Goal: Information Seeking & Learning: Find specific page/section

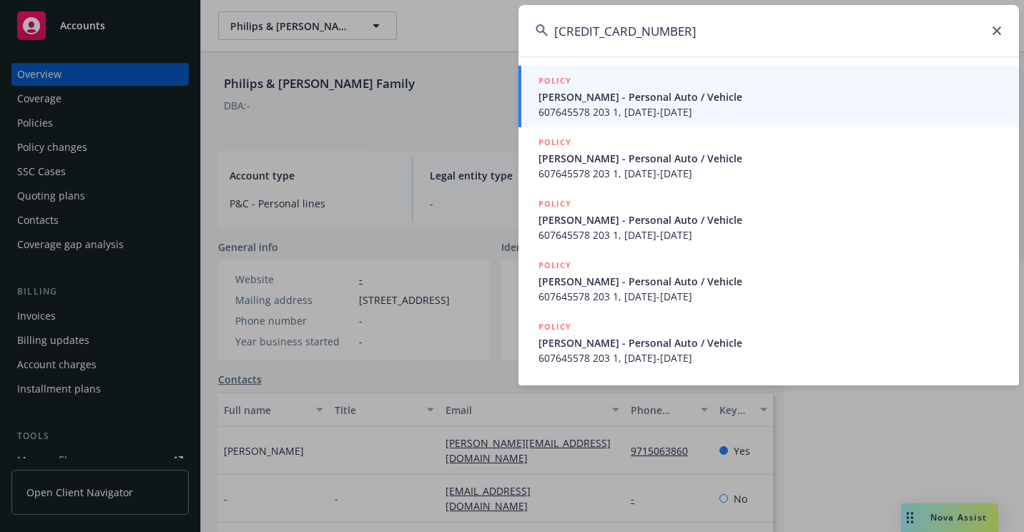
type input "[CREDIT_CARD_NUMBER]"
click at [558, 107] on span "607645578 203 1, [DATE]-[DATE]" at bounding box center [769, 111] width 463 height 15
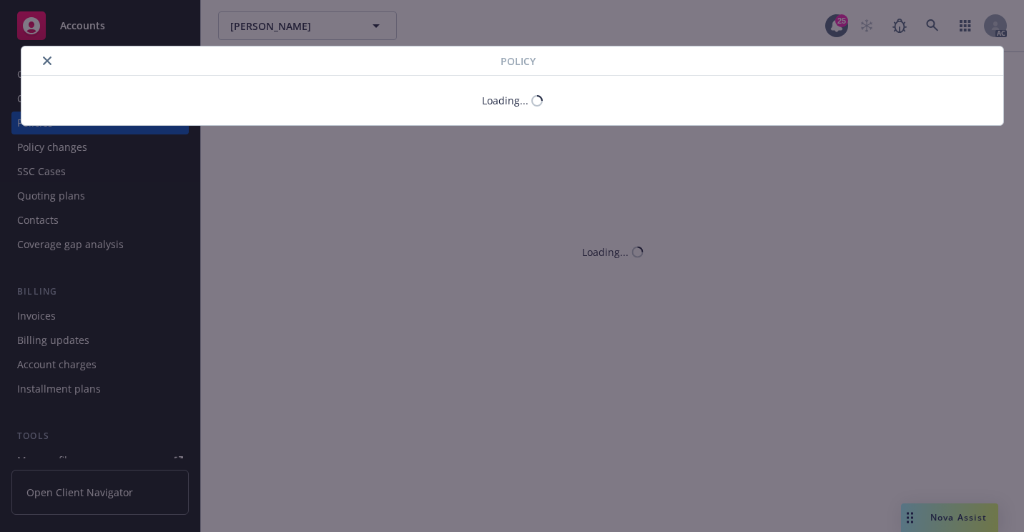
click at [45, 58] on icon "close" at bounding box center [47, 60] width 9 height 9
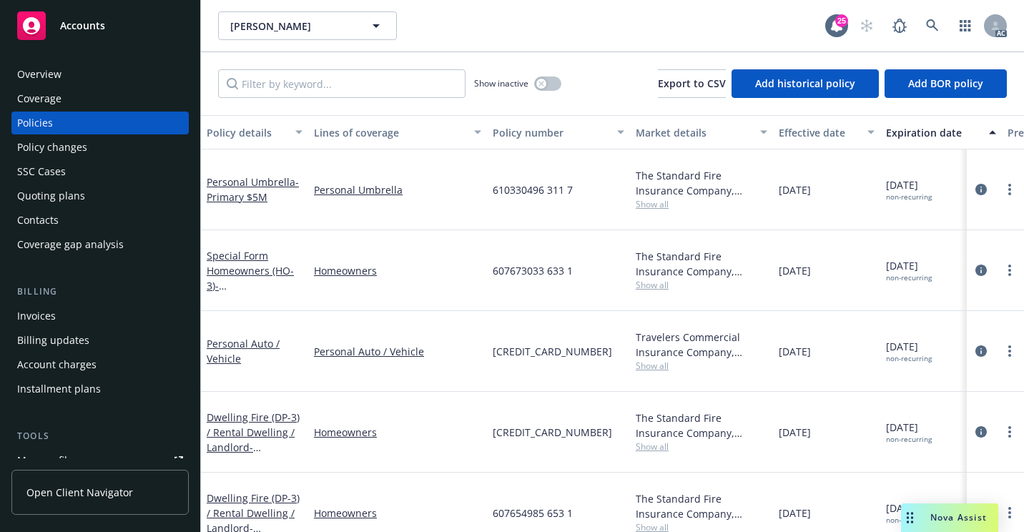
click at [73, 79] on div "Overview" at bounding box center [100, 74] width 166 height 23
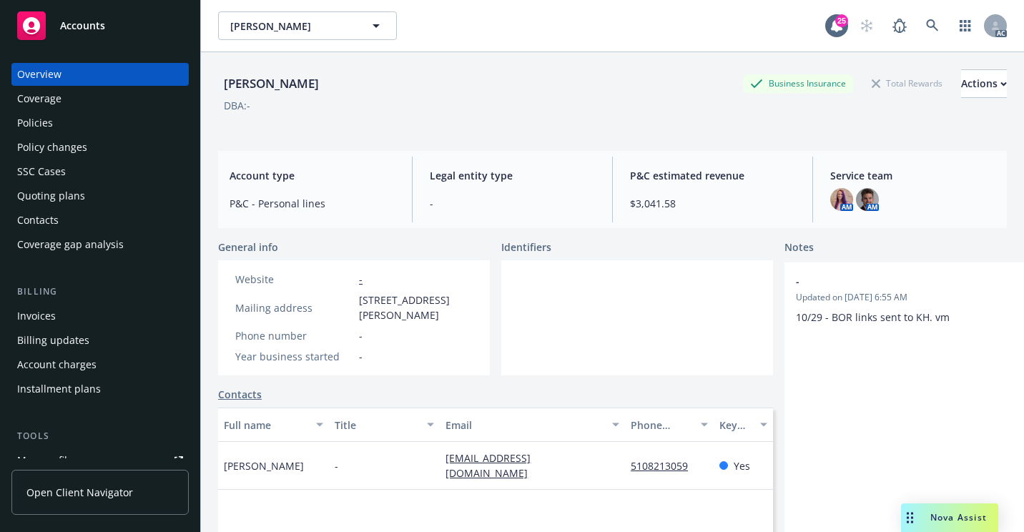
click at [72, 139] on div "Policy changes" at bounding box center [52, 147] width 70 height 23
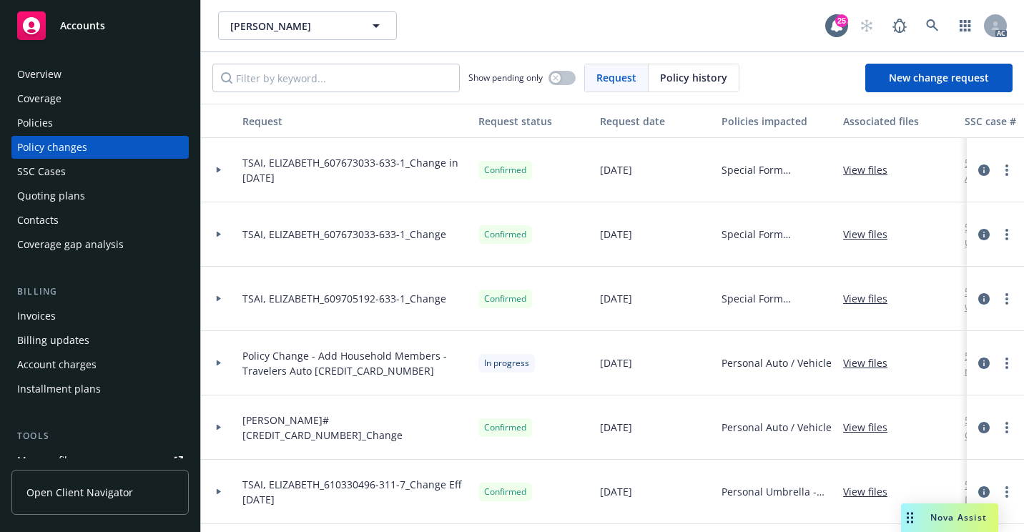
click at [66, 122] on div "Policies" at bounding box center [100, 123] width 166 height 23
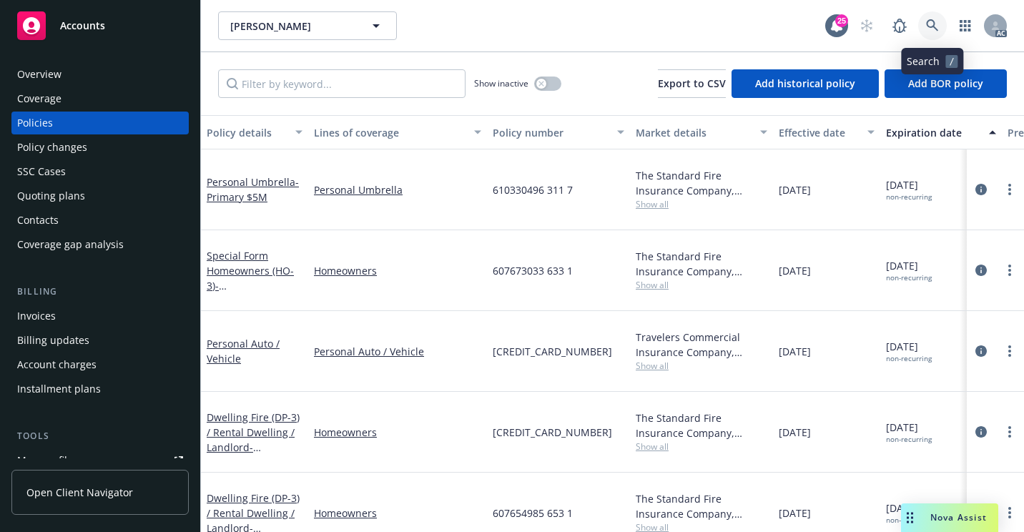
click at [929, 26] on icon at bounding box center [932, 25] width 13 height 13
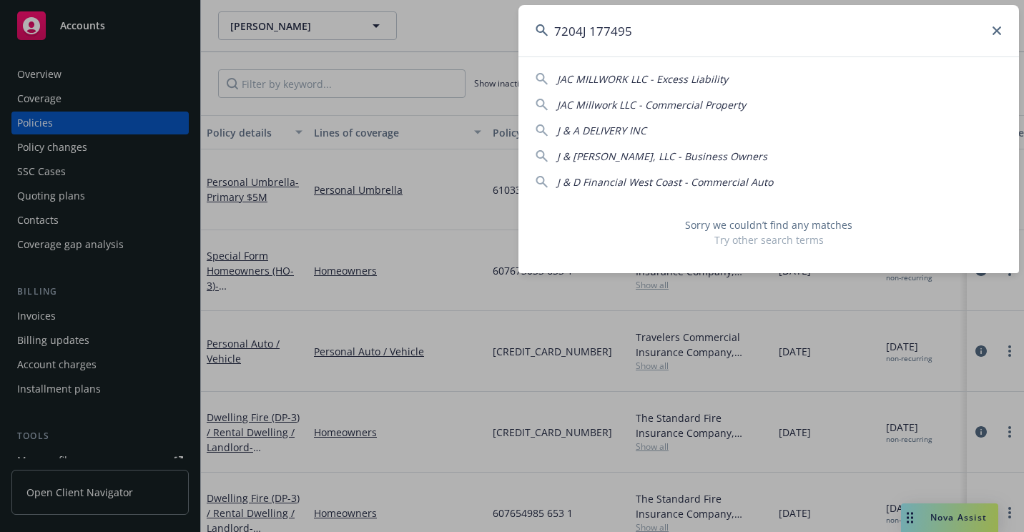
drag, startPoint x: 777, startPoint y: 28, endPoint x: 377, endPoint y: 86, distance: 404.5
click at [377, 86] on div "7204J 177495 JAC MILLWORK LLC - Excess Liability JAC Millwork LLC - Commercial …" at bounding box center [512, 266] width 1024 height 532
paste input "0A5214339"
drag, startPoint x: 580, startPoint y: 39, endPoint x: 449, endPoint y: 44, distance: 131.6
click at [449, 44] on div "0A5214339 0 9a ANV $5M p/o $25M xs $55M [STREET_ADDRESS] 11849 - a@[DOMAIN_NAME…" at bounding box center [512, 266] width 1024 height 532
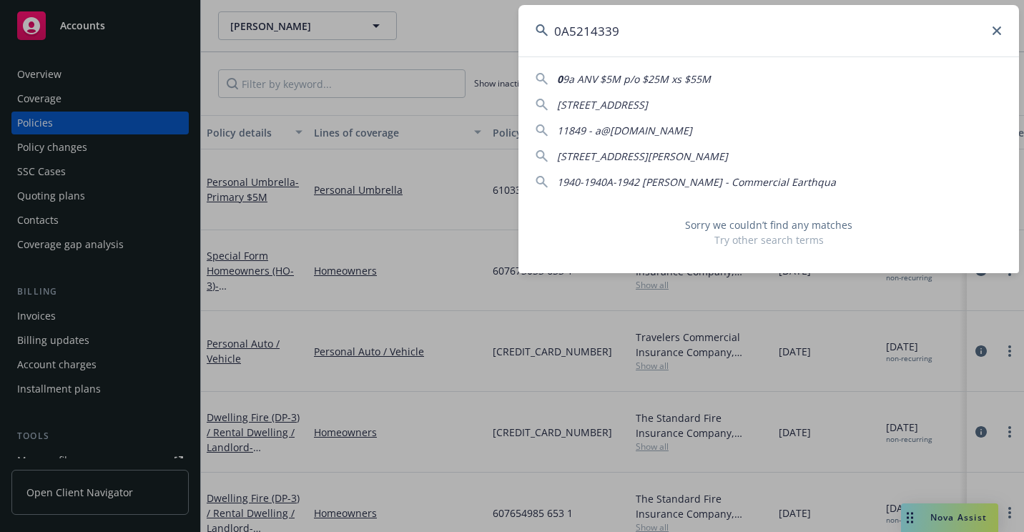
paste input "720HR168505"
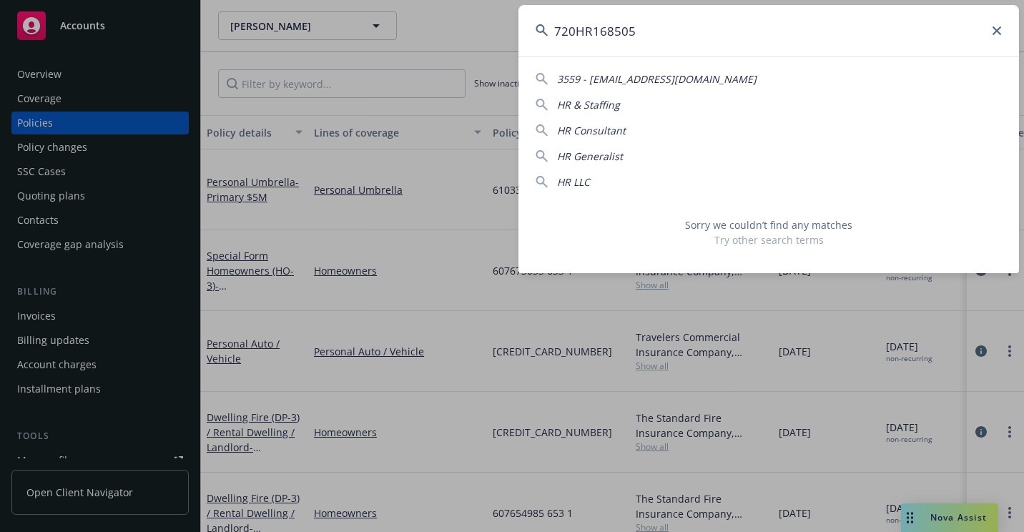
drag, startPoint x: 490, startPoint y: 30, endPoint x: 458, endPoint y: 31, distance: 31.5
click at [458, 31] on div "720HR168505 3559 - [EMAIL_ADDRESS][DOMAIN_NAME] HR & Staffing HR Consultant HR …" at bounding box center [512, 266] width 1024 height 532
paste input "[PERSON_NAME]"
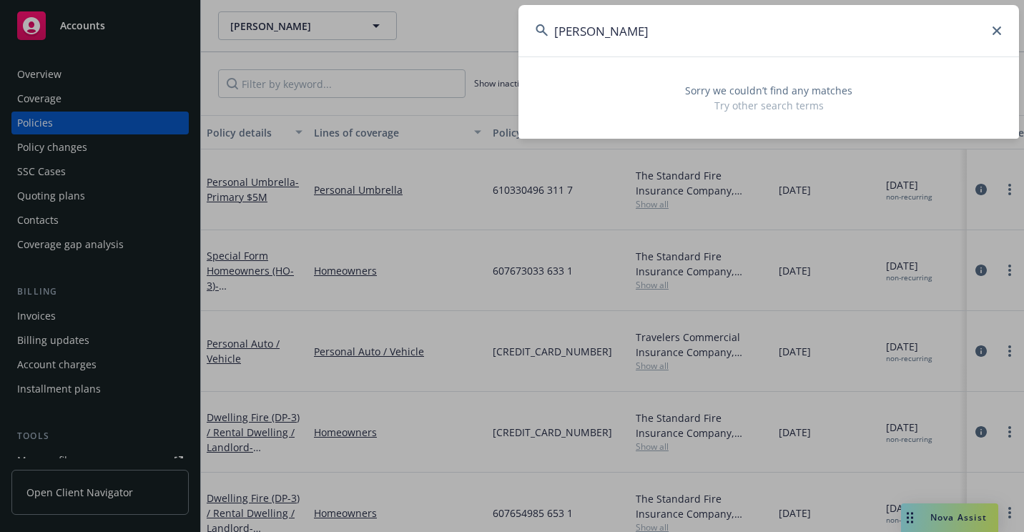
drag, startPoint x: 753, startPoint y: 26, endPoint x: 445, endPoint y: 62, distance: 309.5
click at [445, 62] on div "[PERSON_NAME] Sorry we couldn’t find any matches Try other search terms" at bounding box center [512, 266] width 1024 height 532
paste input "[PHONE_NUMBER]"
drag, startPoint x: 594, startPoint y: 31, endPoint x: 476, endPoint y: 49, distance: 119.3
click at [476, 49] on div "[PHONE_NUMBER] Sorry we couldn’t find any matches Try other search terms" at bounding box center [512, 266] width 1024 height 532
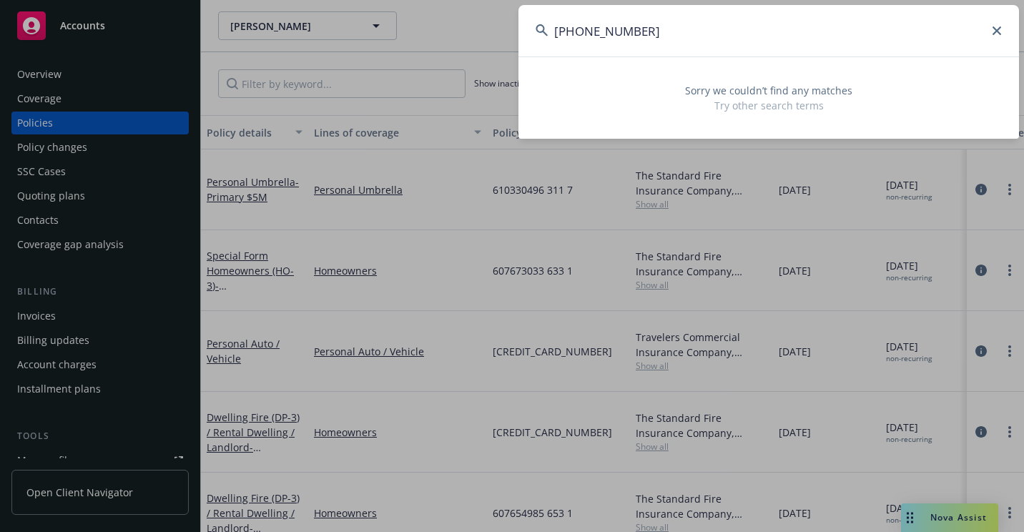
paste input "[PERSON_NAME] [PERSON_NAME]"
drag, startPoint x: 833, startPoint y: 47, endPoint x: 478, endPoint y: 69, distance: 356.0
click at [478, 69] on div "[PERSON_NAME] [PERSON_NAME] Sorry we couldn’t find any matches Try other search…" at bounding box center [512, 266] width 1024 height 532
paste input "603333620 203 1"
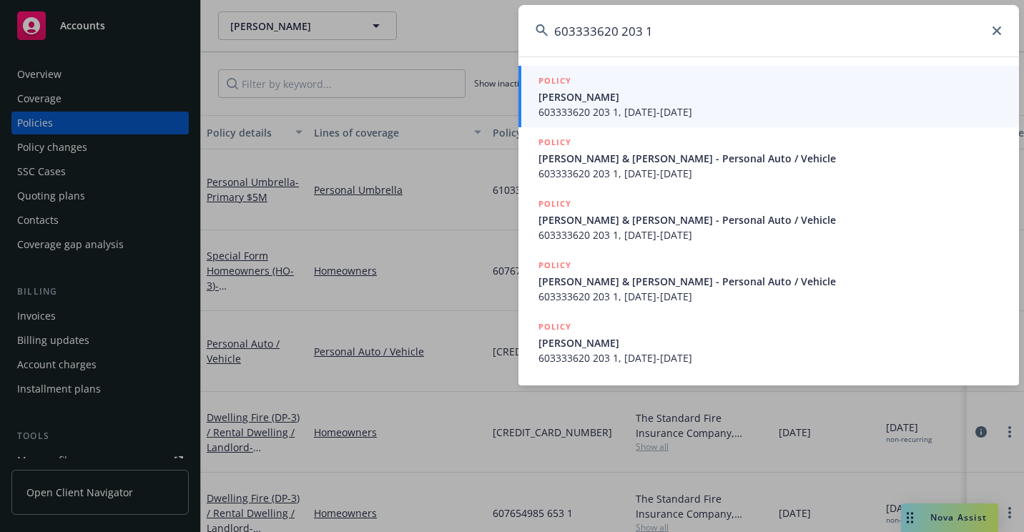
type input "603333620 203 1"
drag, startPoint x: 591, startPoint y: 107, endPoint x: 546, endPoint y: 116, distance: 46.0
click at [591, 107] on span "603333620 203 1, [DATE]-[DATE]" at bounding box center [769, 111] width 463 height 15
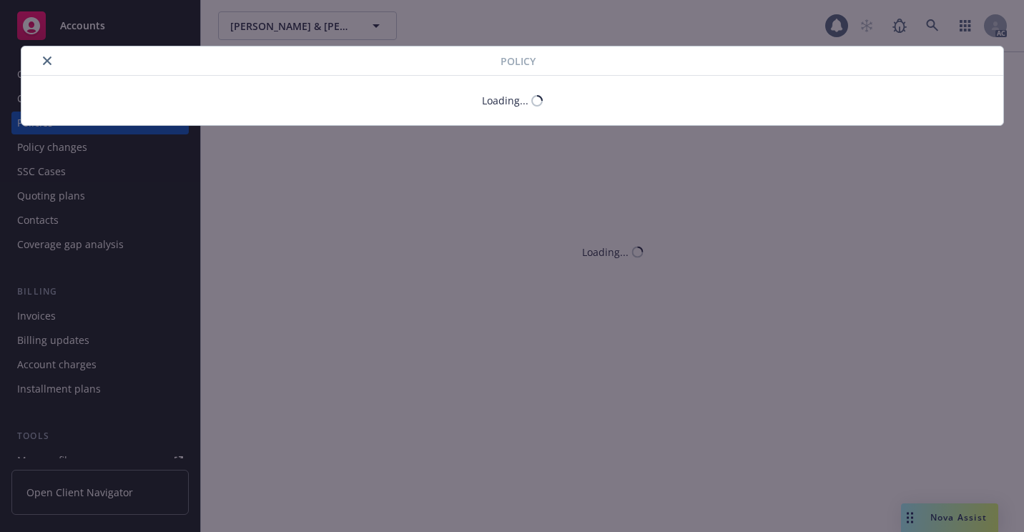
click at [49, 61] on icon "close" at bounding box center [47, 60] width 9 height 9
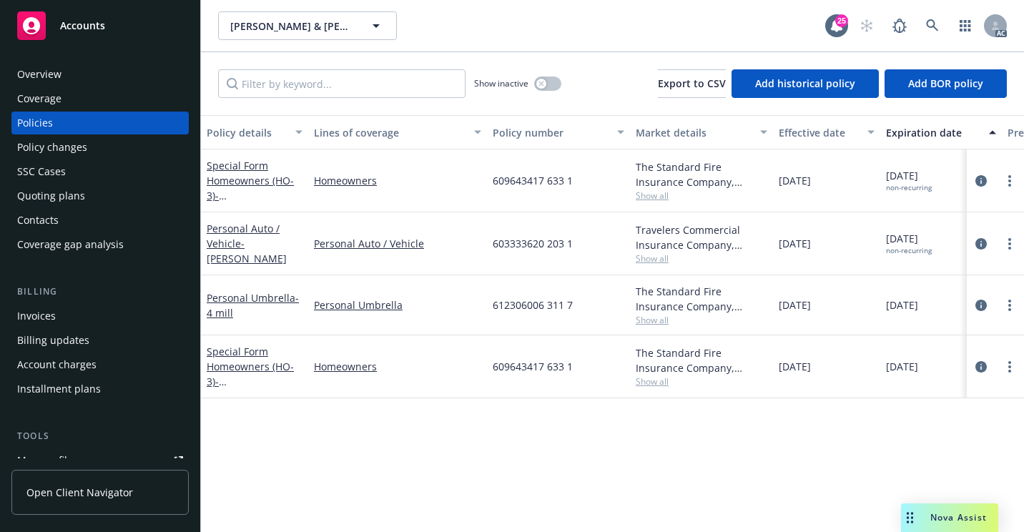
click at [67, 80] on div "Overview" at bounding box center [100, 74] width 166 height 23
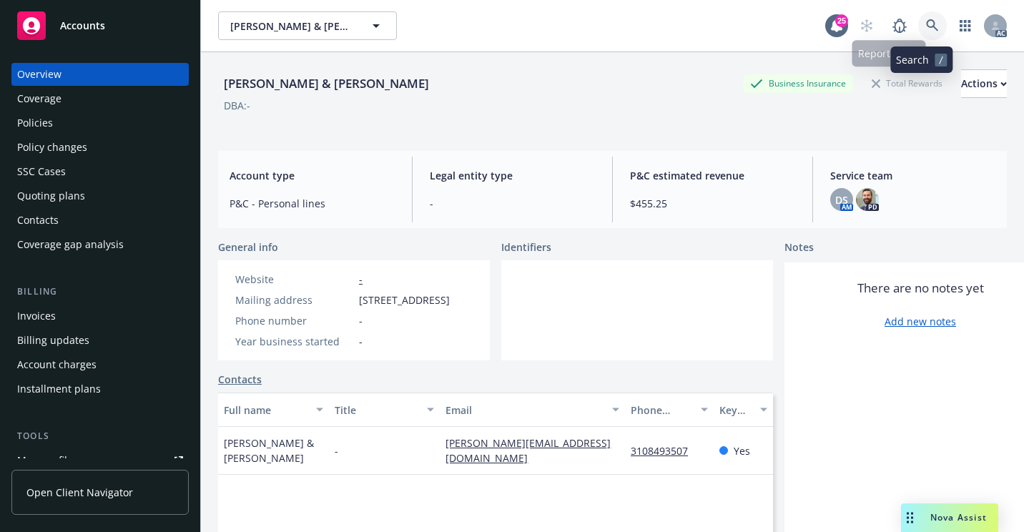
click at [918, 34] on link at bounding box center [932, 25] width 29 height 29
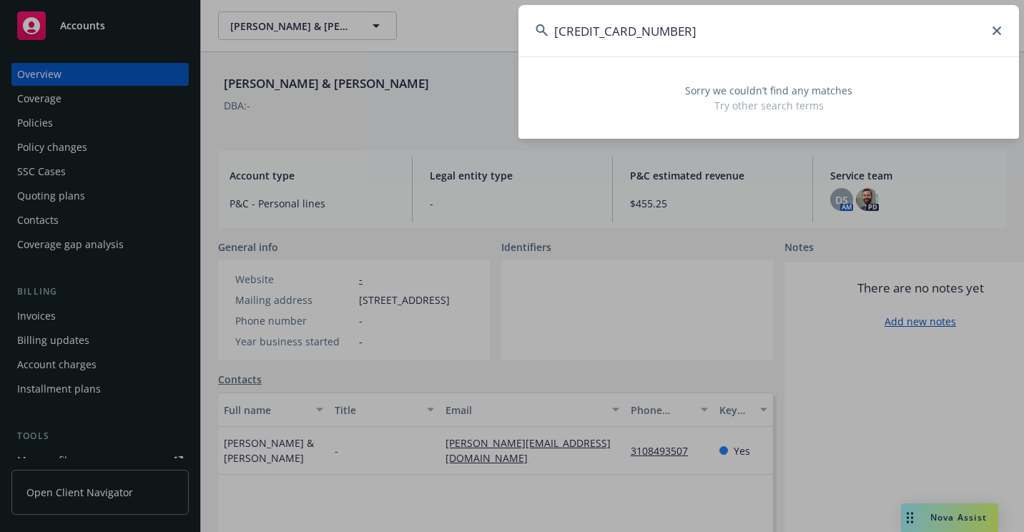
drag, startPoint x: 528, startPoint y: 47, endPoint x: 451, endPoint y: 36, distance: 78.0
click at [451, 36] on div "[CREDIT_CARD_NUMBER] Sorry we couldn’t find any matches Try other search terms" at bounding box center [512, 266] width 1024 height 532
paste input "12884907"
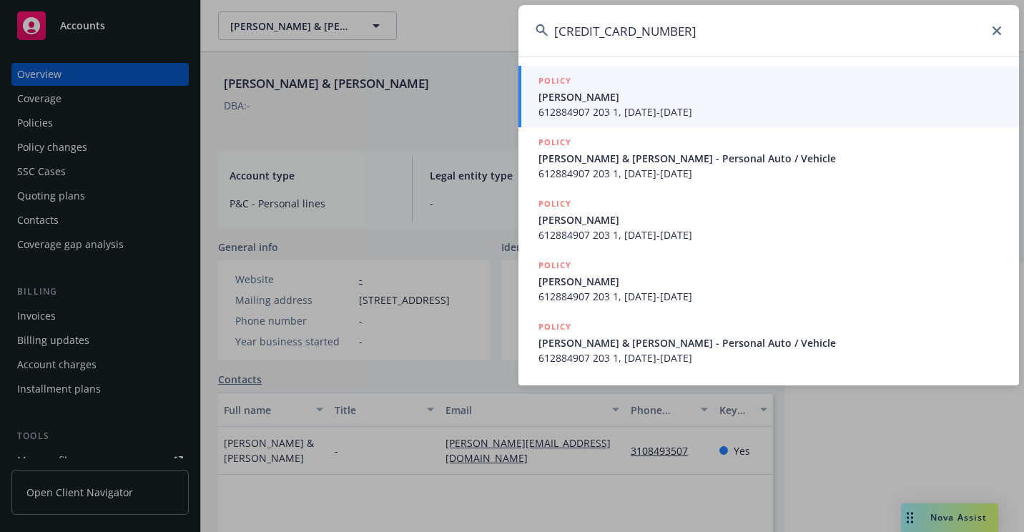
type input "[CREDIT_CARD_NUMBER]"
drag, startPoint x: 560, startPoint y: 85, endPoint x: 506, endPoint y: 119, distance: 63.3
click at [560, 85] on h5 "POLICY" at bounding box center [554, 81] width 33 height 14
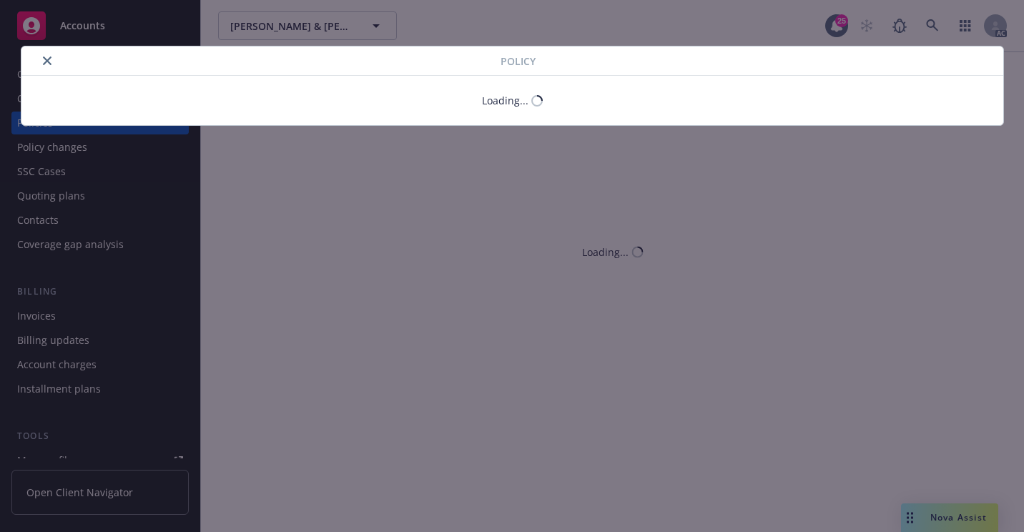
click at [48, 59] on icon "close" at bounding box center [47, 60] width 9 height 9
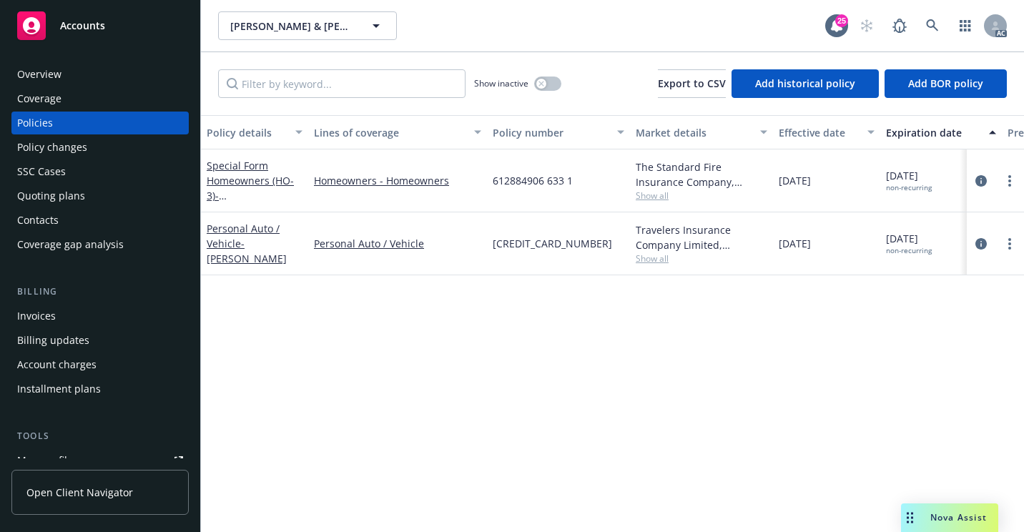
click at [77, 76] on div "Overview" at bounding box center [100, 74] width 166 height 23
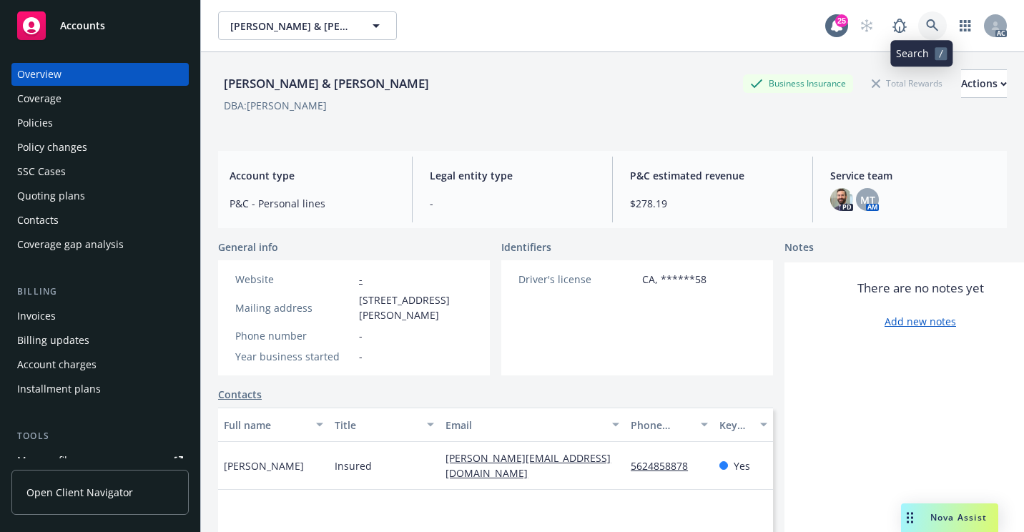
click at [926, 31] on icon at bounding box center [932, 25] width 13 height 13
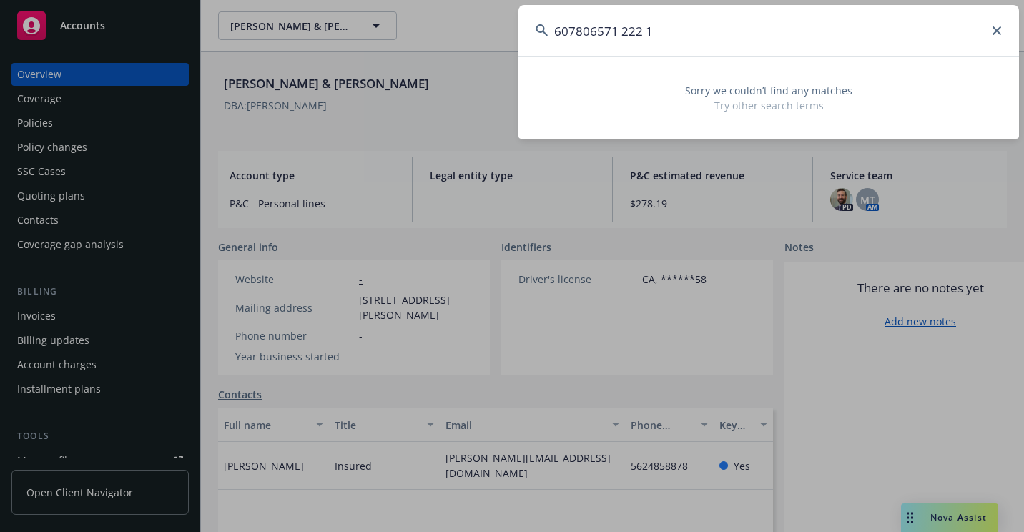
drag, startPoint x: 773, startPoint y: 36, endPoint x: 470, endPoint y: 77, distance: 306.6
click at [470, 77] on div "607806571 222 1 Sorry we couldn’t find any matches Try other search terms" at bounding box center [512, 266] width 1024 height 532
paste input "9142007 203"
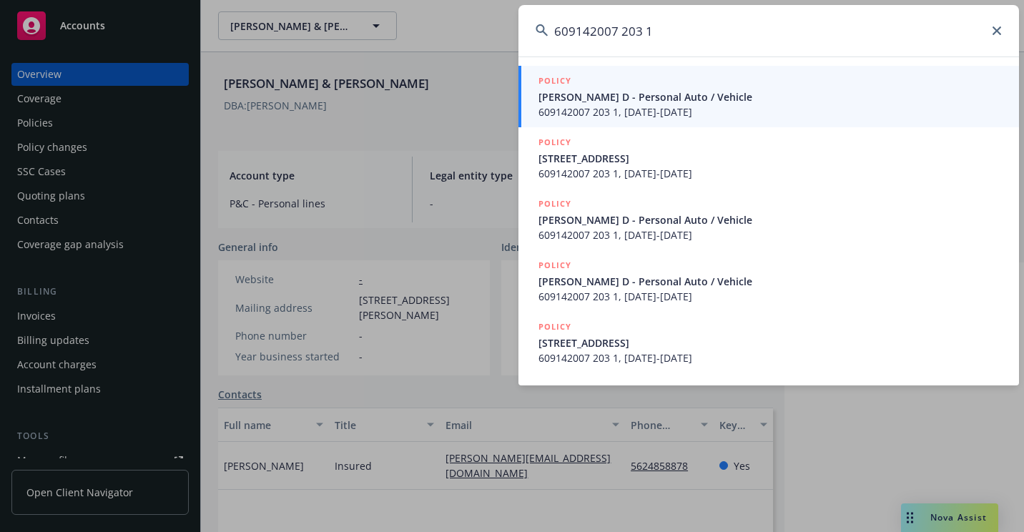
type input "609142007 203 1"
click at [555, 109] on span "609142007 203 1, [DATE]-[DATE]" at bounding box center [769, 111] width 463 height 15
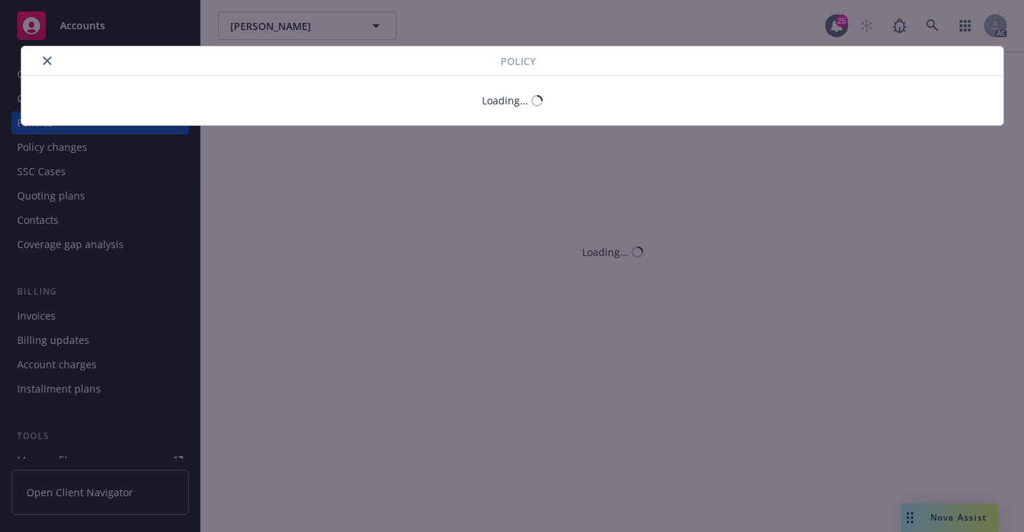
click at [46, 66] on button "close" at bounding box center [47, 60] width 17 height 17
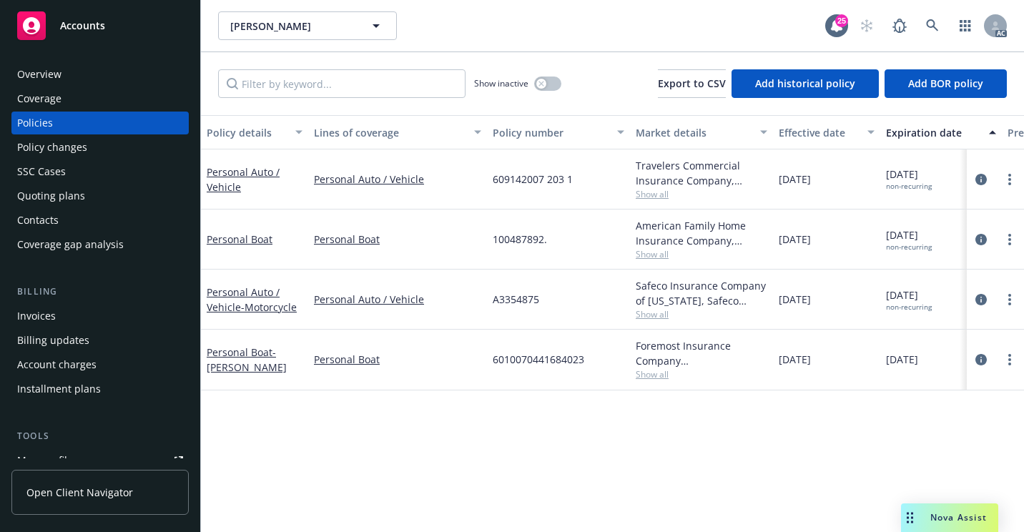
click at [100, 69] on div "Overview" at bounding box center [100, 74] width 166 height 23
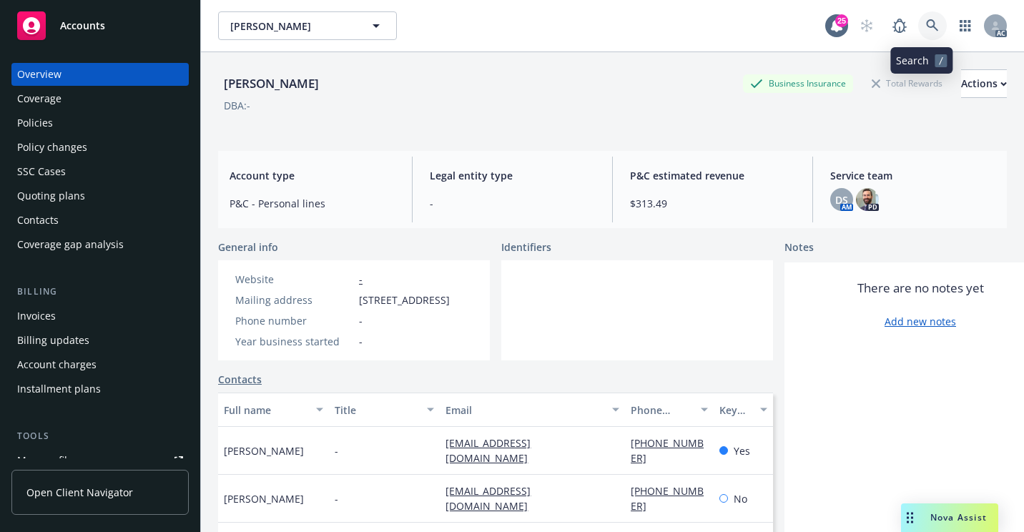
click at [926, 21] on icon at bounding box center [932, 25] width 12 height 12
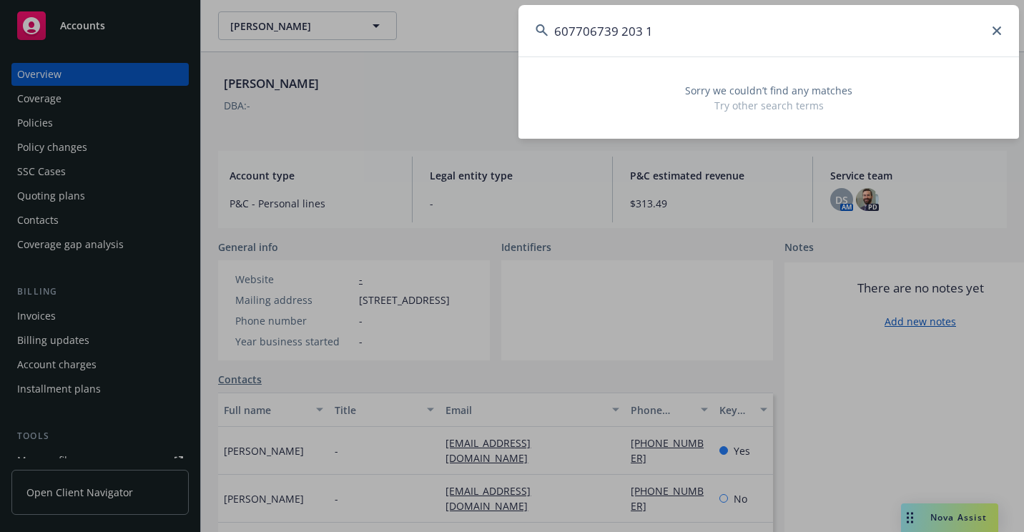
drag, startPoint x: 640, startPoint y: 39, endPoint x: 421, endPoint y: 69, distance: 220.9
click at [421, 69] on div "607706739 203 1 Sorry we couldn’t find any matches Try other search terms" at bounding box center [512, 266] width 1024 height 532
paste input "152038"
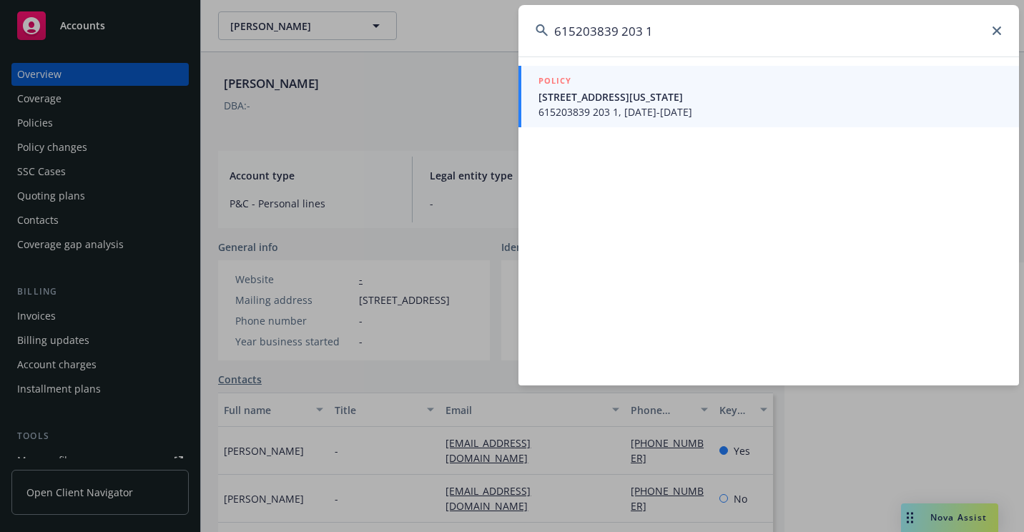
type input "615203839 203 1"
click at [553, 95] on span "[STREET_ADDRESS][US_STATE]" at bounding box center [769, 96] width 463 height 15
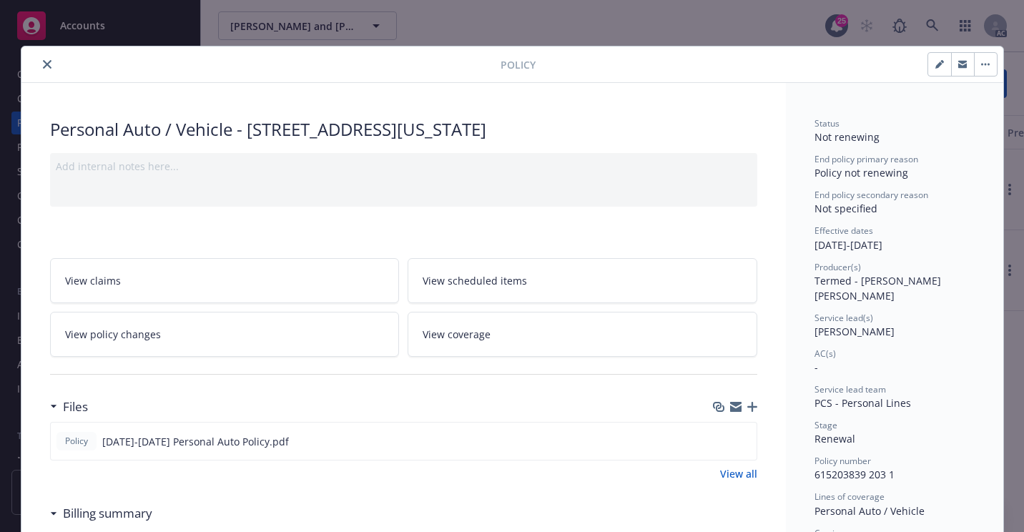
click at [43, 65] on icon "close" at bounding box center [47, 64] width 9 height 9
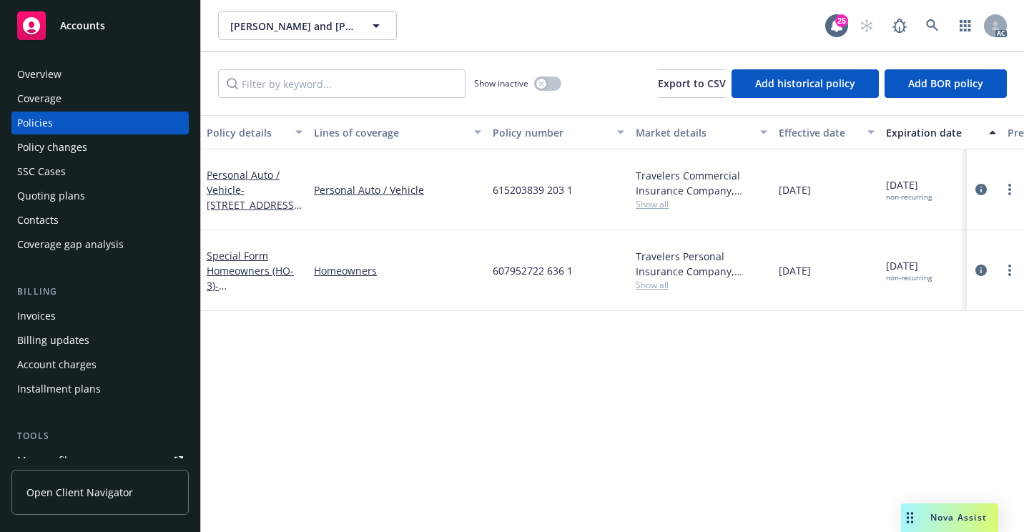
click at [119, 74] on div "Overview" at bounding box center [100, 74] width 166 height 23
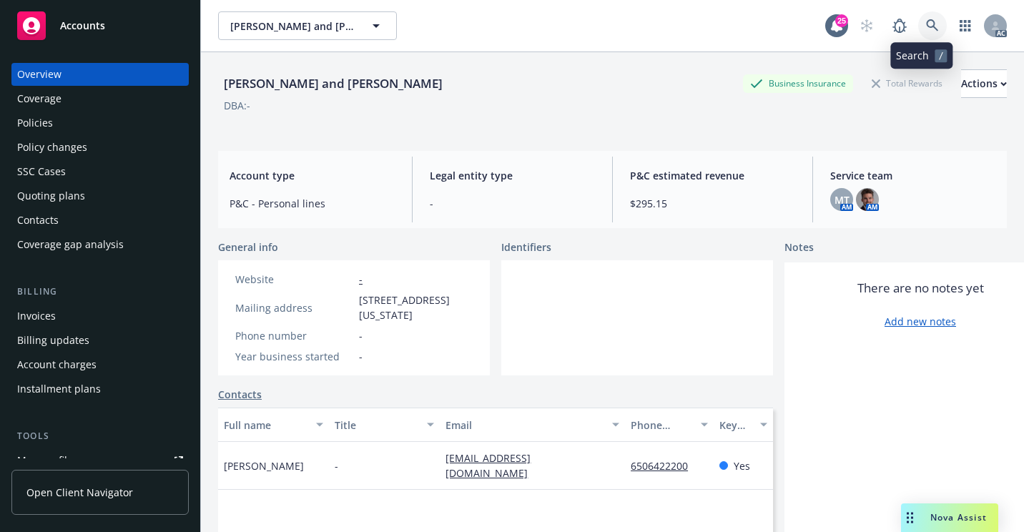
click at [931, 24] on link at bounding box center [932, 25] width 29 height 29
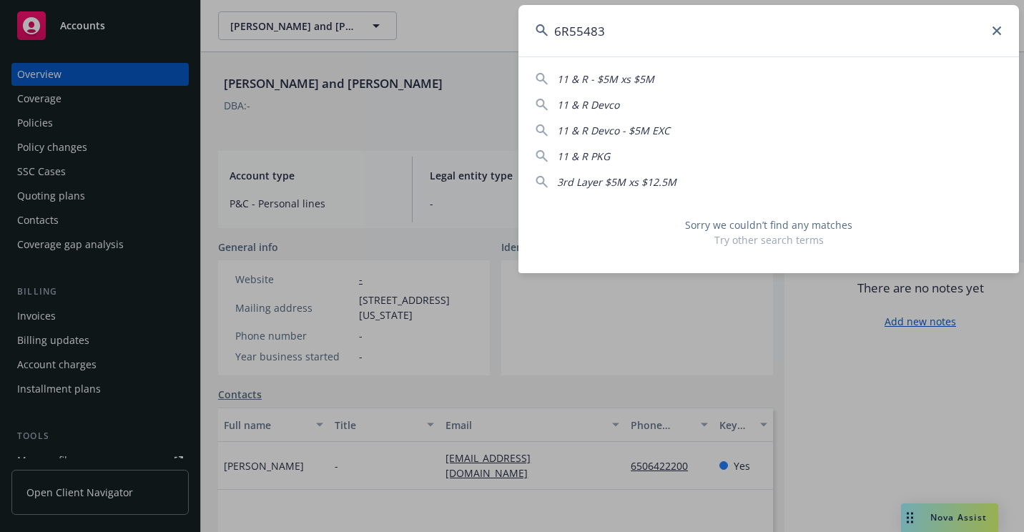
drag, startPoint x: 557, startPoint y: 50, endPoint x: 498, endPoint y: 56, distance: 59.6
click at [498, 56] on div "6R55483 11 & R - $5M xs $5M 11 & R Devco 11 & R Devco - $5M EXC 11 & R PKG 3rd …" at bounding box center [512, 266] width 1024 height 532
paste input "F005385342"
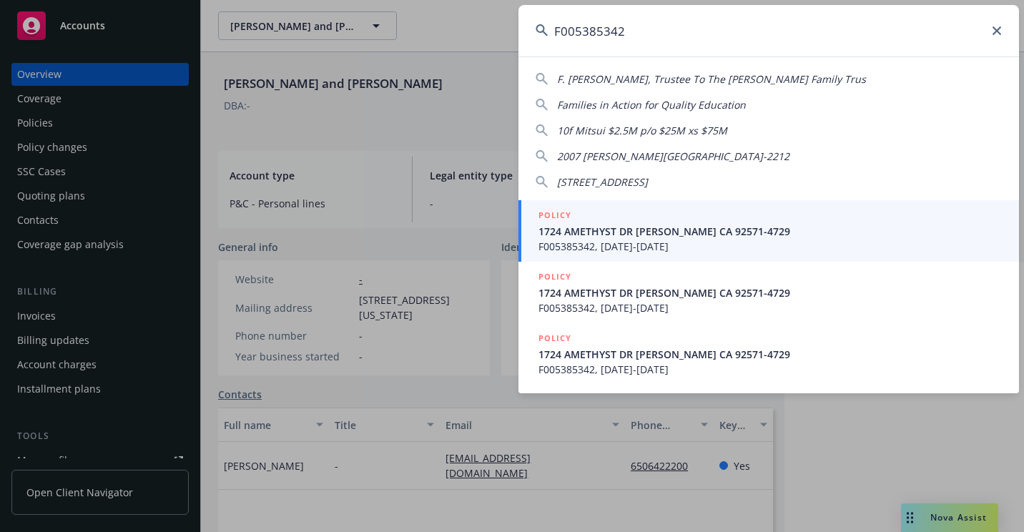
type input "F005385342"
drag, startPoint x: 592, startPoint y: 222, endPoint x: 555, endPoint y: 231, distance: 38.2
click at [590, 222] on div "POLICY" at bounding box center [769, 216] width 463 height 16
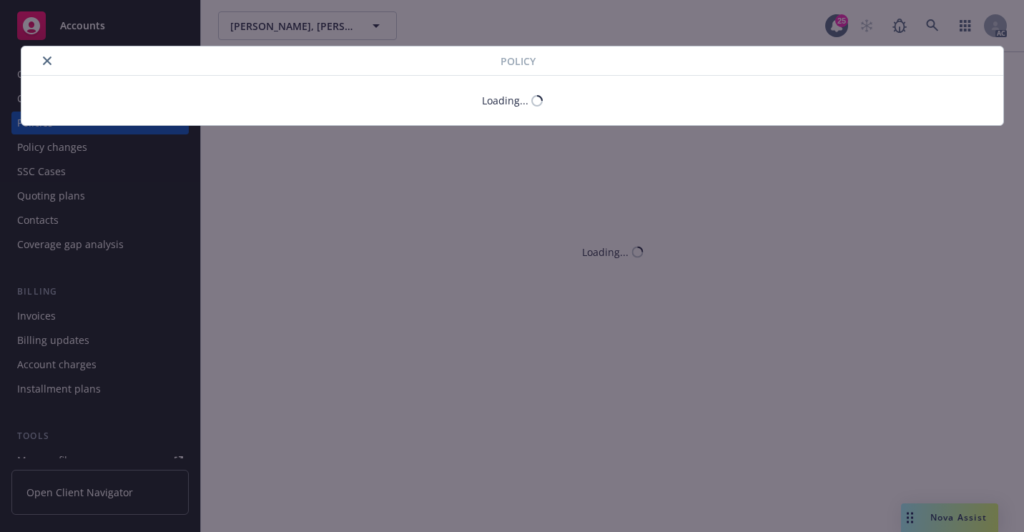
click at [43, 64] on icon "close" at bounding box center [47, 60] width 9 height 9
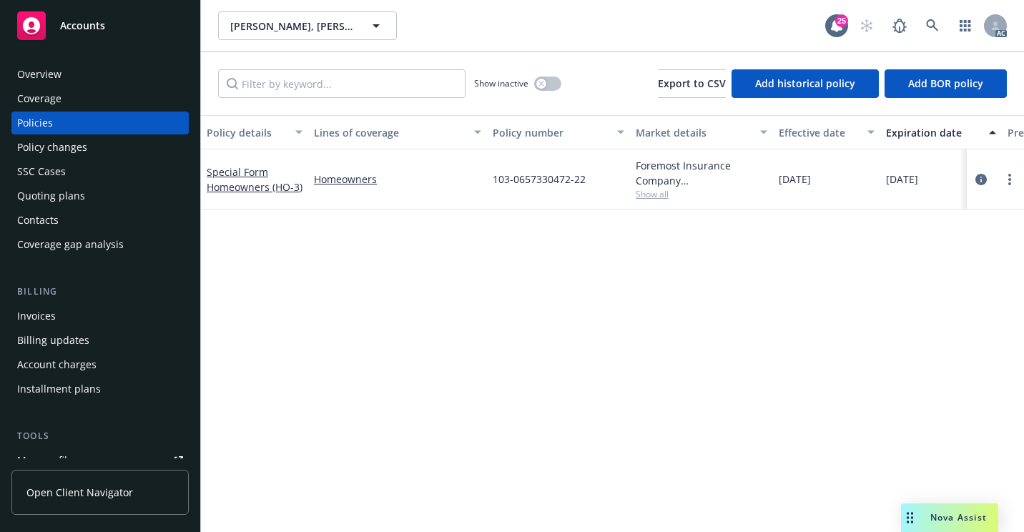
click at [56, 73] on div "Overview" at bounding box center [39, 74] width 44 height 23
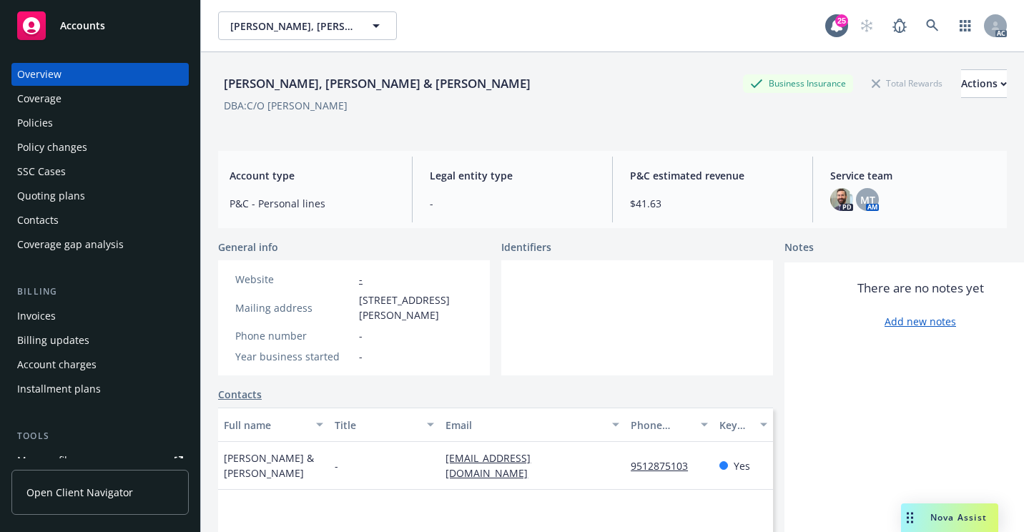
click at [57, 162] on div "SSC Cases" at bounding box center [41, 171] width 49 height 23
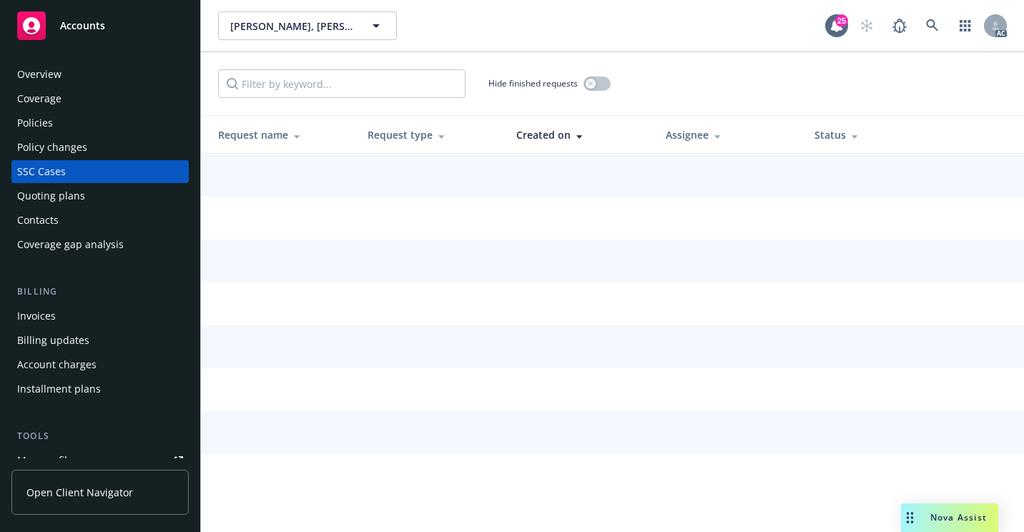
click at [624, 29] on div "[PERSON_NAME], [PERSON_NAME] & [PERSON_NAME], [PERSON_NAME] & [PERSON_NAME]" at bounding box center [521, 25] width 607 height 29
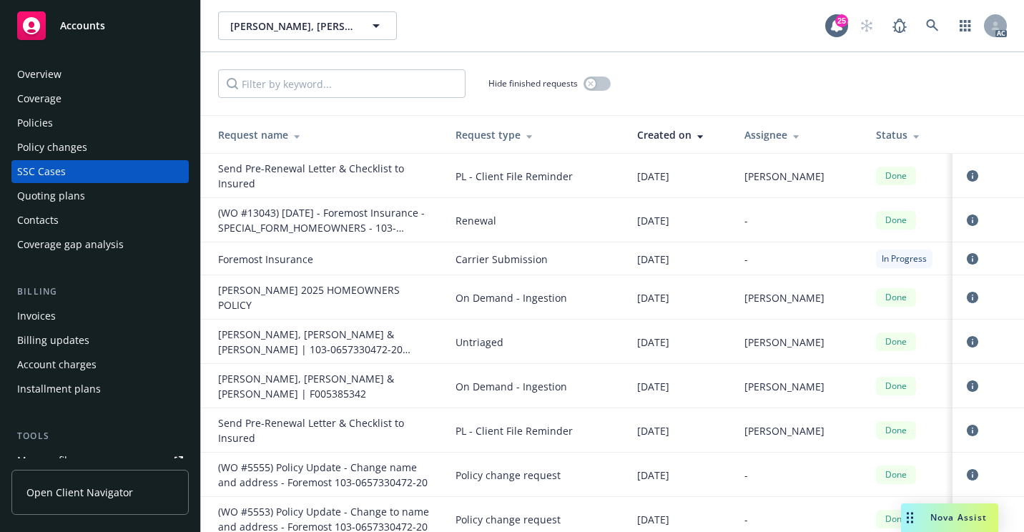
click at [87, 80] on div "Overview" at bounding box center [100, 74] width 166 height 23
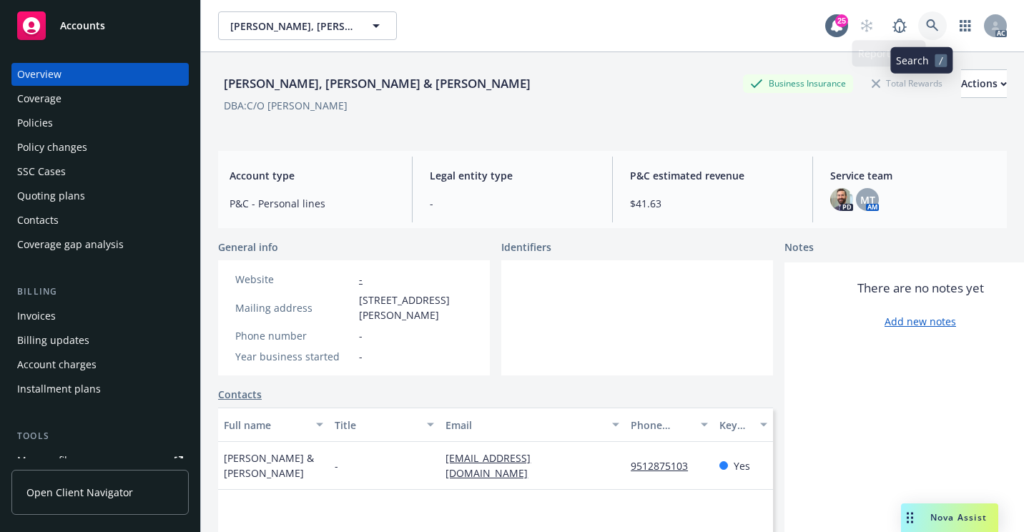
click at [918, 22] on link at bounding box center [932, 25] width 29 height 29
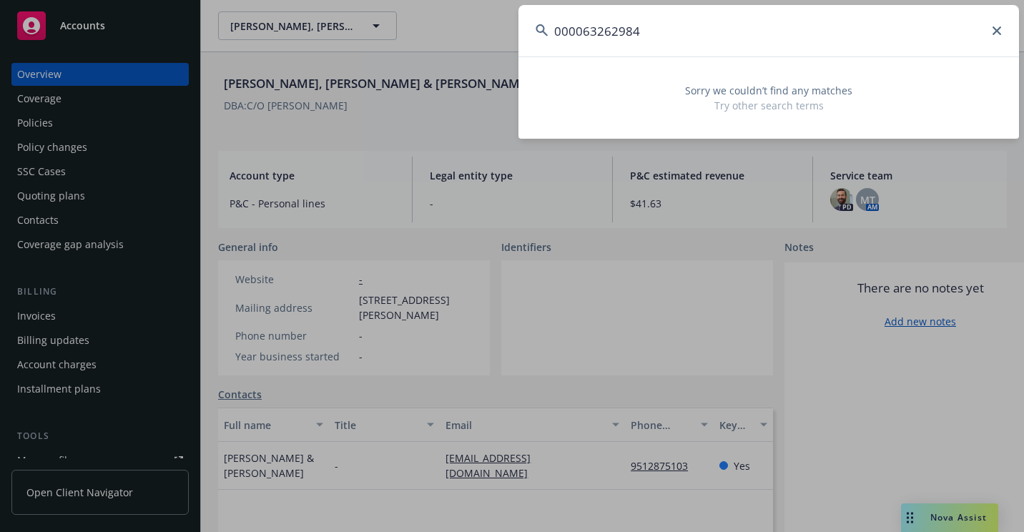
drag, startPoint x: 524, startPoint y: 51, endPoint x: 488, endPoint y: 55, distance: 36.7
click at [488, 55] on div "000063262984 Sorry we couldn’t find any matches Try other search terms" at bounding box center [512, 266] width 1024 height 532
paste input "P6056648"
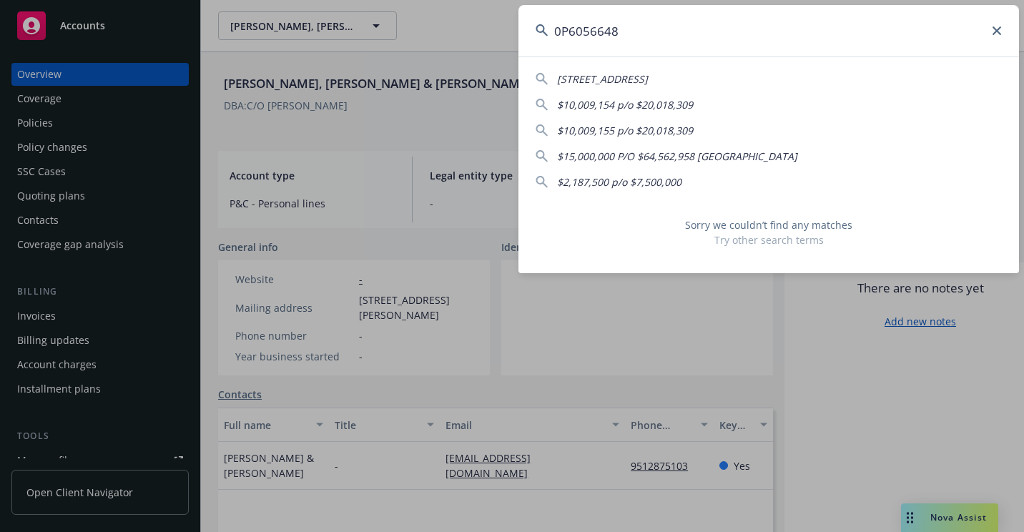
click at [557, 36] on input "0P6056648" at bounding box center [768, 30] width 500 height 51
click at [558, 29] on input "0P6056648" at bounding box center [768, 30] width 500 height 51
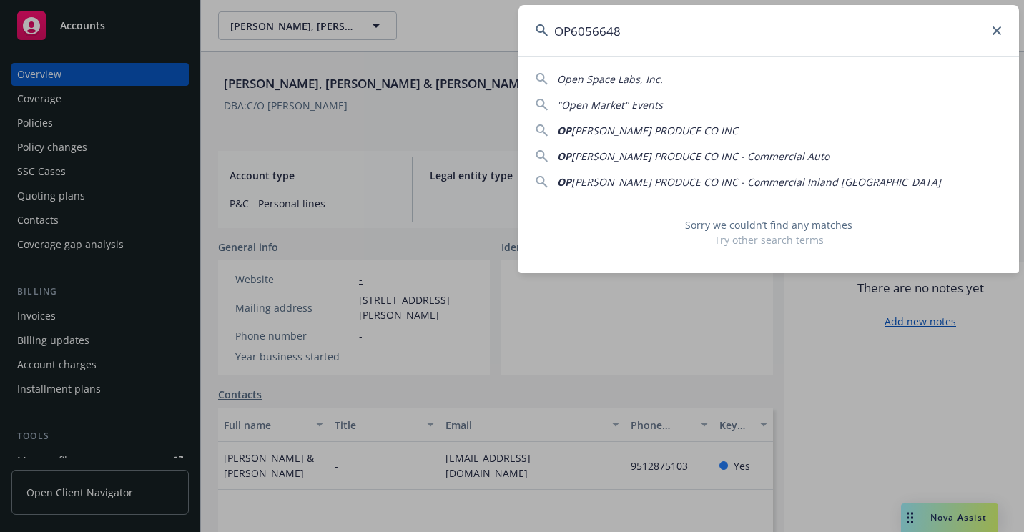
drag, startPoint x: 726, startPoint y: 44, endPoint x: 443, endPoint y: 44, distance: 283.1
click at [443, 44] on div "OP6056648 Open Space Labs, Inc. "Open Market" Events OP [PERSON_NAME] PRODUCE C…" at bounding box center [512, 266] width 1024 height 532
paste input "*OP6058"
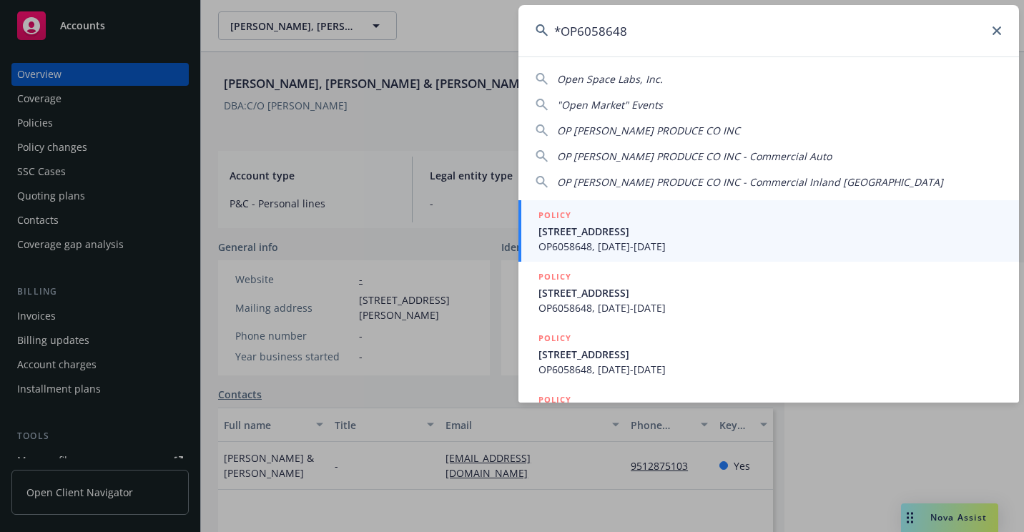
click at [561, 38] on input "*OP6058648" at bounding box center [768, 30] width 500 height 51
type input "*OP6058648"
click at [591, 241] on span "OP6058648, [DATE]-[DATE]" at bounding box center [769, 246] width 463 height 15
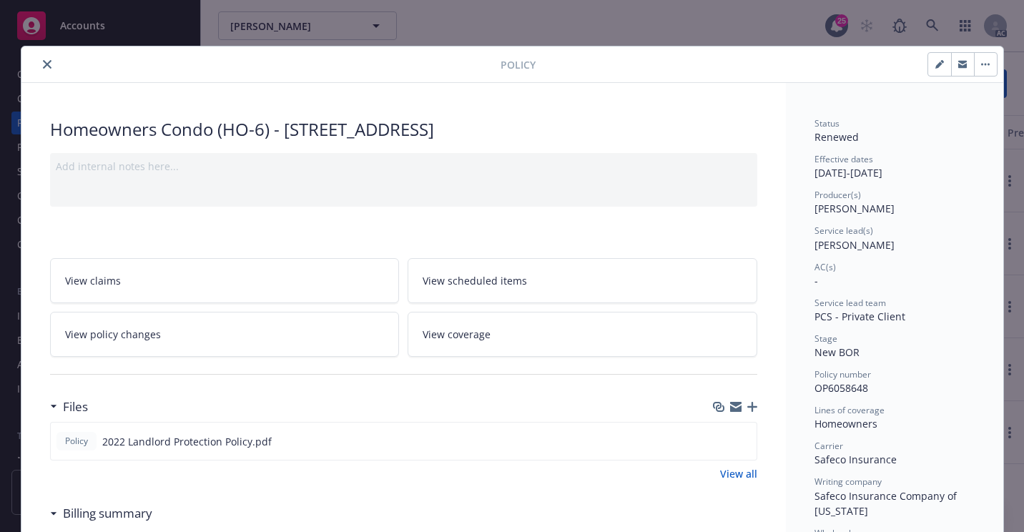
click at [45, 69] on button "close" at bounding box center [47, 64] width 17 height 17
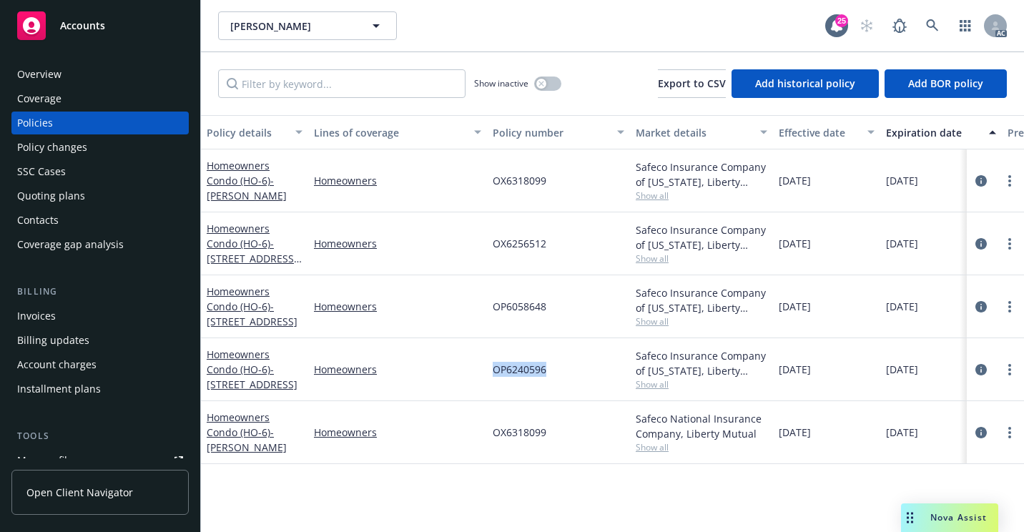
drag, startPoint x: 491, startPoint y: 372, endPoint x: 547, endPoint y: 375, distance: 55.8
click at [547, 375] on div "OP6240596" at bounding box center [558, 369] width 143 height 63
copy span "OP6240596"
drag, startPoint x: 552, startPoint y: 242, endPoint x: 490, endPoint y: 244, distance: 61.5
click at [490, 244] on div "OX6256512" at bounding box center [558, 243] width 143 height 63
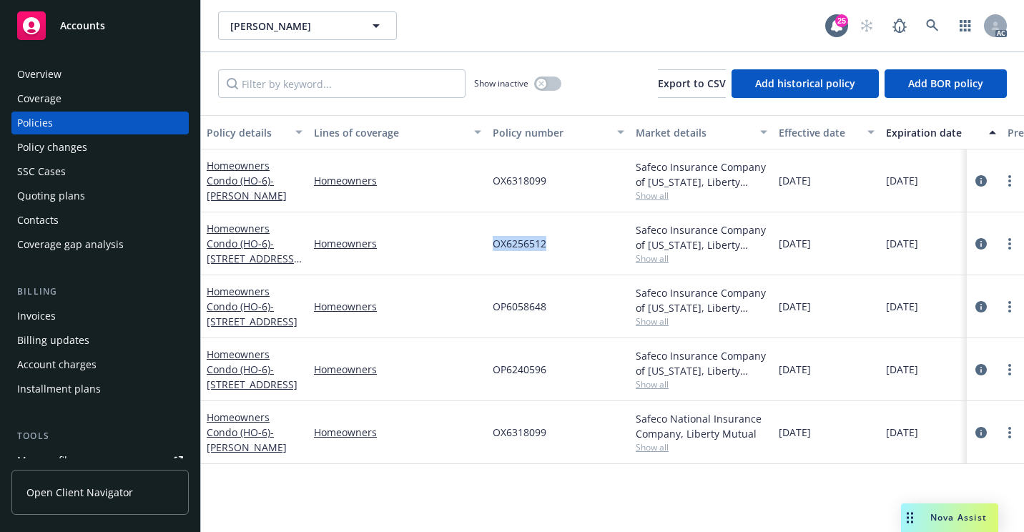
copy span "OX6256512"
drag, startPoint x: 546, startPoint y: 177, endPoint x: 454, endPoint y: 184, distance: 92.5
click at [454, 184] on div "Homeowners Condo (HO-6) - [PERSON_NAME] Homeowners OX6318099 Safeco Insurance C…" at bounding box center [891, 180] width 1380 height 63
copy div "OX6318099"
drag, startPoint x: 550, startPoint y: 310, endPoint x: 483, endPoint y: 319, distance: 67.7
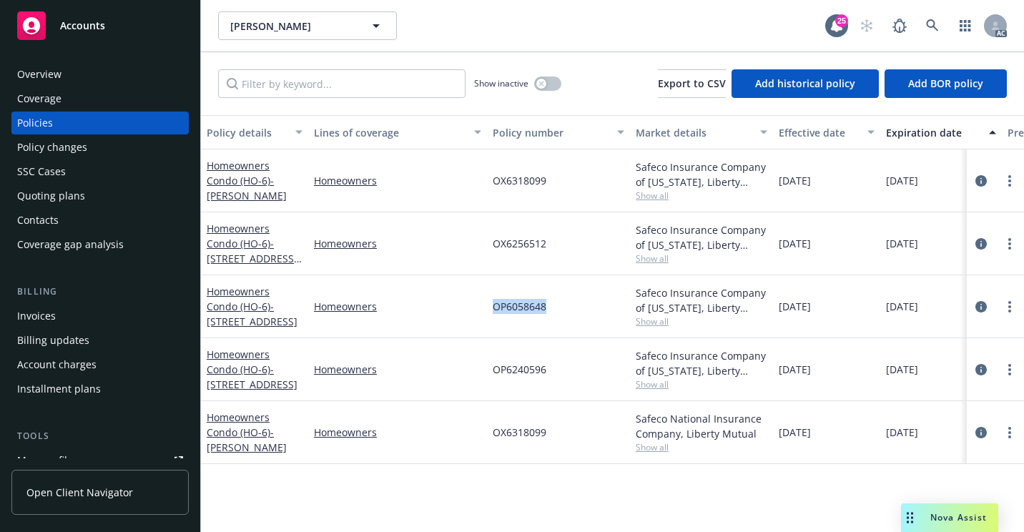
click at [483, 319] on div "Homeowners Condo (HO-6) - [STREET_ADDRESS] Homeowners OP6058648 Safeco Insuranc…" at bounding box center [891, 306] width 1380 height 63
copy div "OP6058648"
drag, startPoint x: 85, startPoint y: 67, endPoint x: 124, endPoint y: 107, distance: 55.6
click at [85, 66] on div "Overview" at bounding box center [100, 74] width 166 height 23
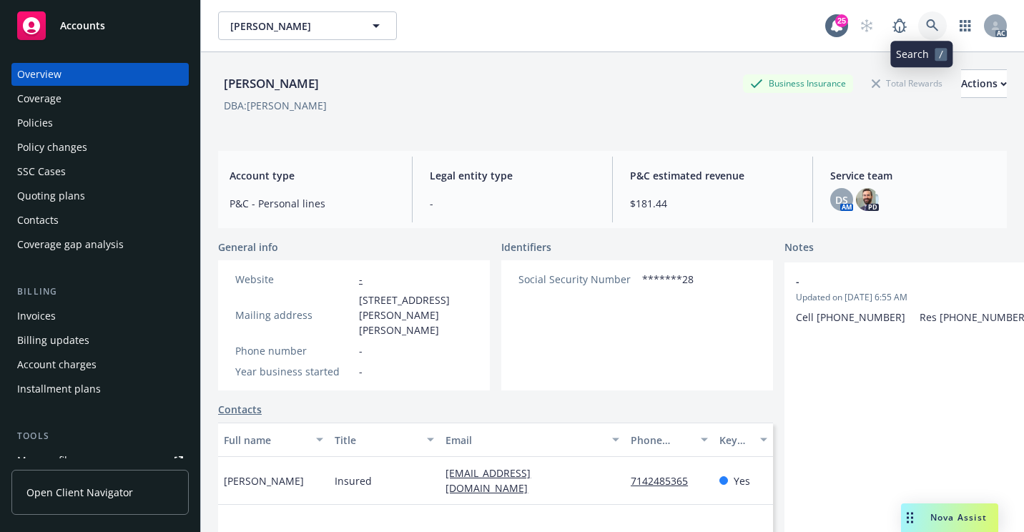
click at [926, 31] on icon at bounding box center [932, 25] width 13 height 13
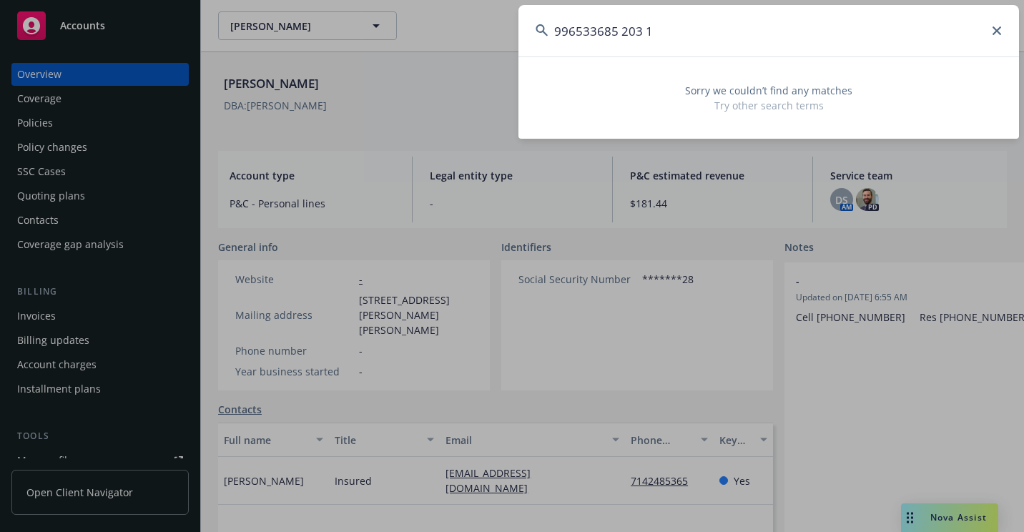
drag, startPoint x: 732, startPoint y: 24, endPoint x: 475, endPoint y: 51, distance: 258.1
click at [475, 51] on div "996533685 203 1 Sorry we couldn’t find any matches Try other search terms" at bounding box center [512, 266] width 1024 height 532
paste input "609142007"
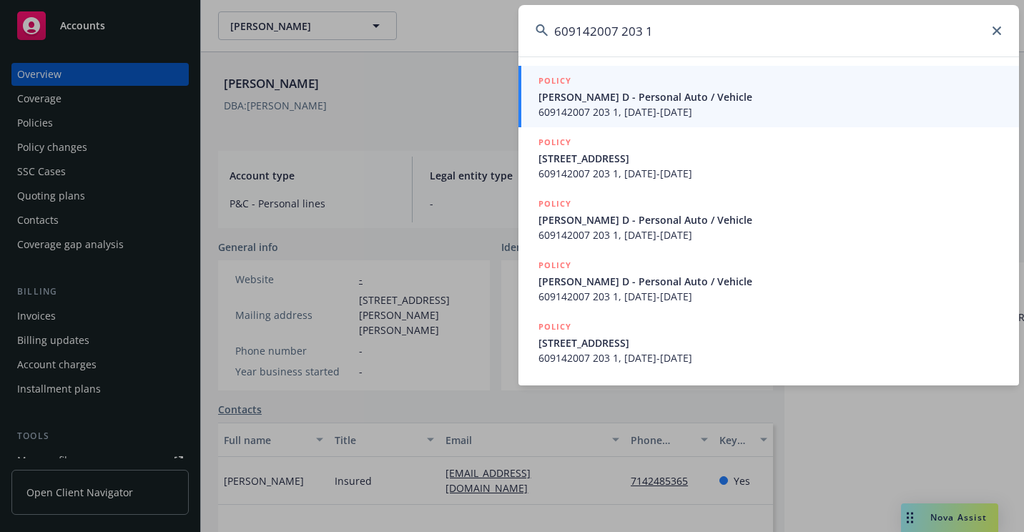
type input "609142007 203 1"
click at [559, 99] on span "[PERSON_NAME] D - Personal Auto / Vehicle" at bounding box center [769, 96] width 463 height 15
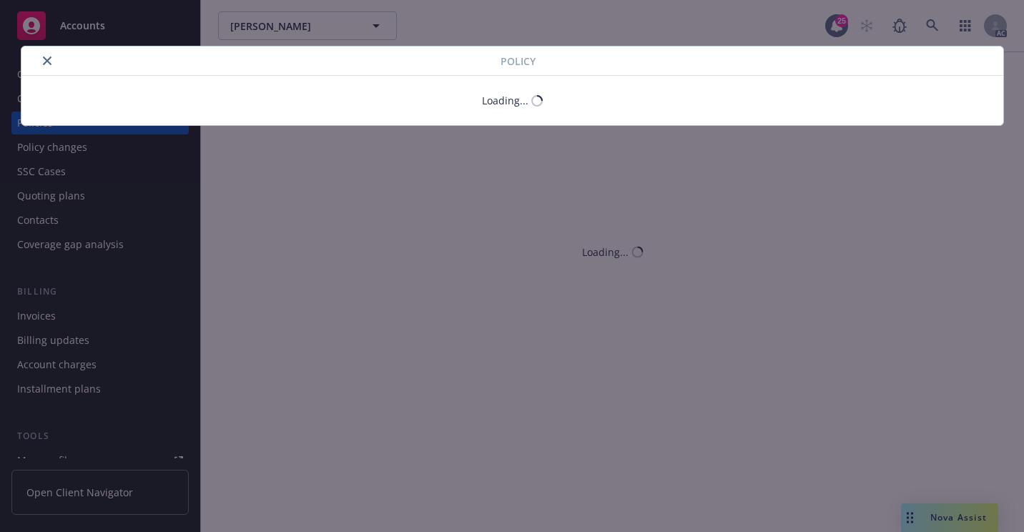
click at [49, 63] on icon "close" at bounding box center [47, 60] width 9 height 9
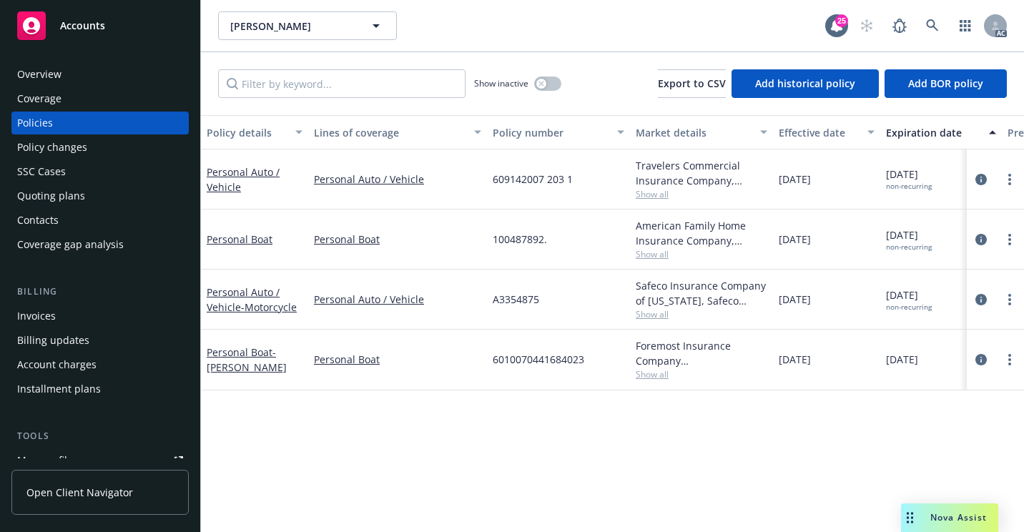
click at [58, 74] on div "Overview" at bounding box center [39, 74] width 44 height 23
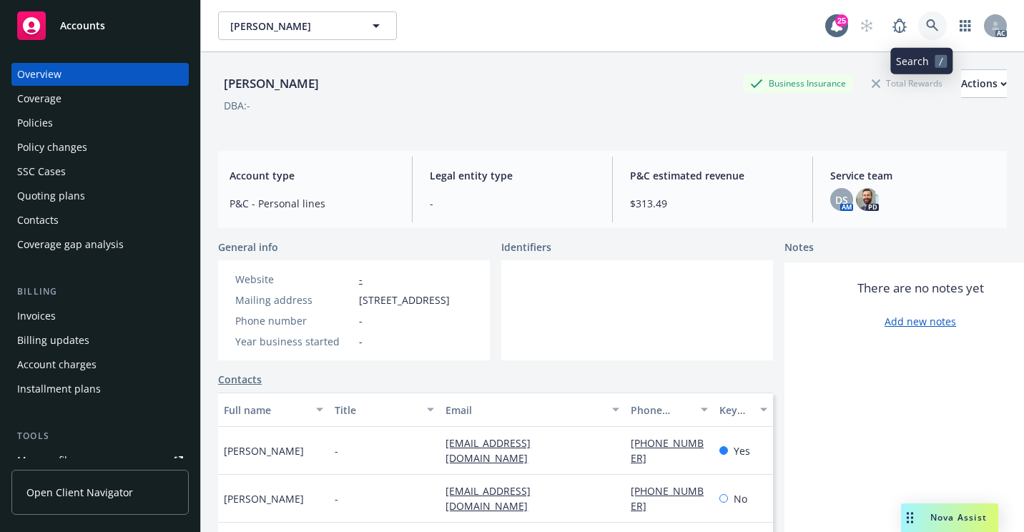
click at [926, 26] on icon at bounding box center [932, 25] width 12 height 12
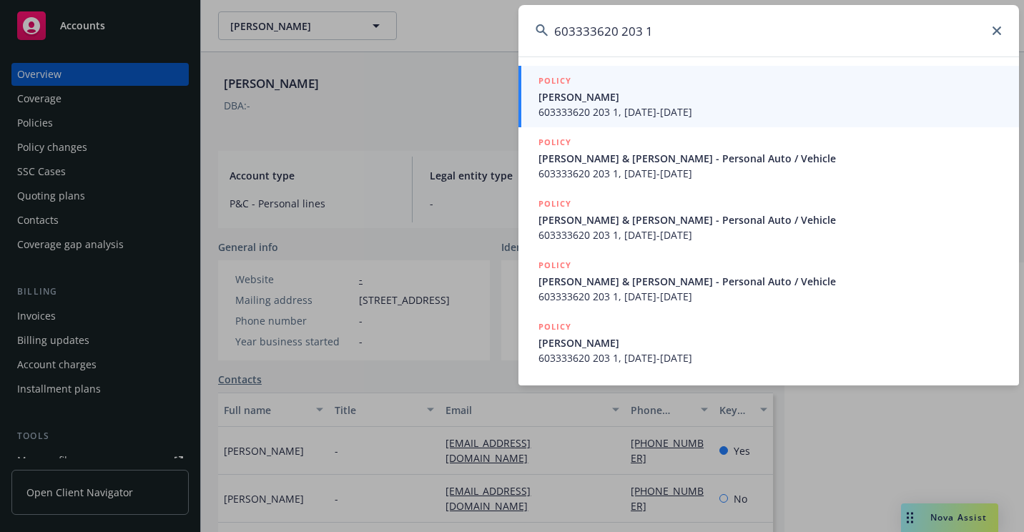
type input "603333620 203 1"
click at [577, 102] on span "[PERSON_NAME]" at bounding box center [769, 96] width 463 height 15
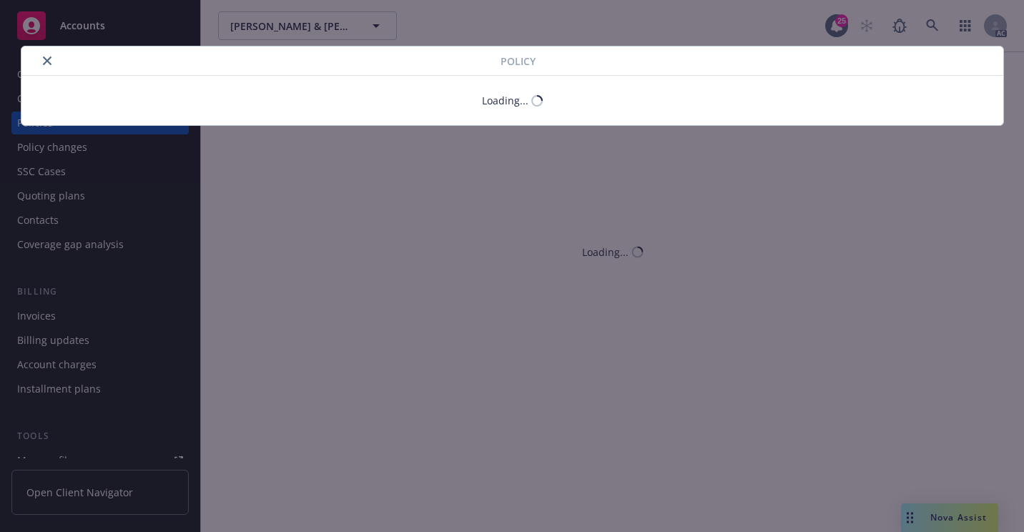
click at [47, 64] on button "close" at bounding box center [47, 60] width 17 height 17
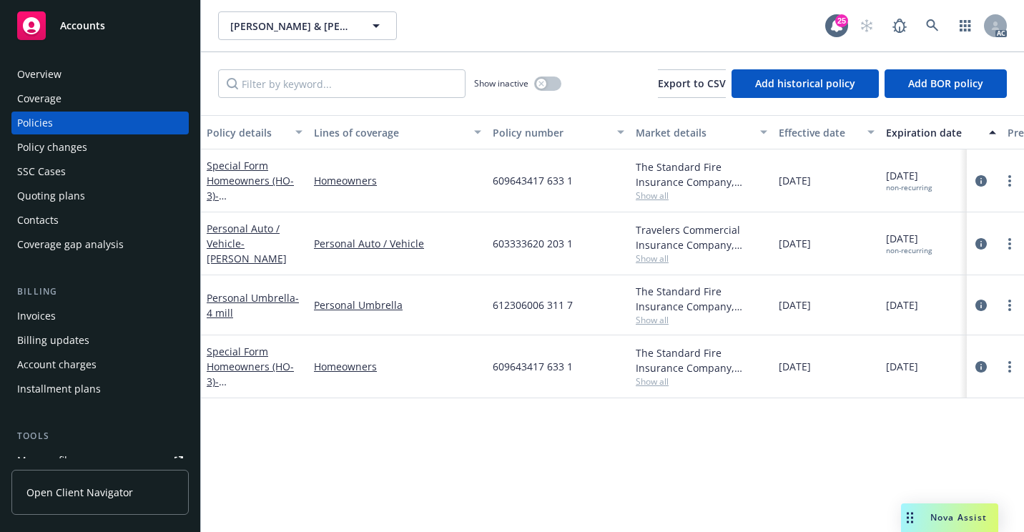
click at [53, 69] on div "Overview" at bounding box center [39, 74] width 44 height 23
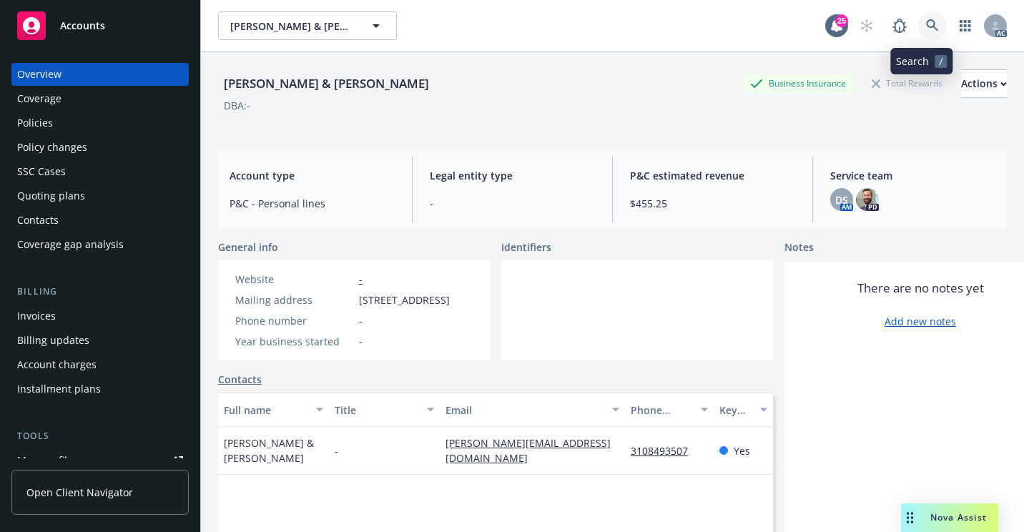
click at [934, 27] on link at bounding box center [932, 25] width 29 height 29
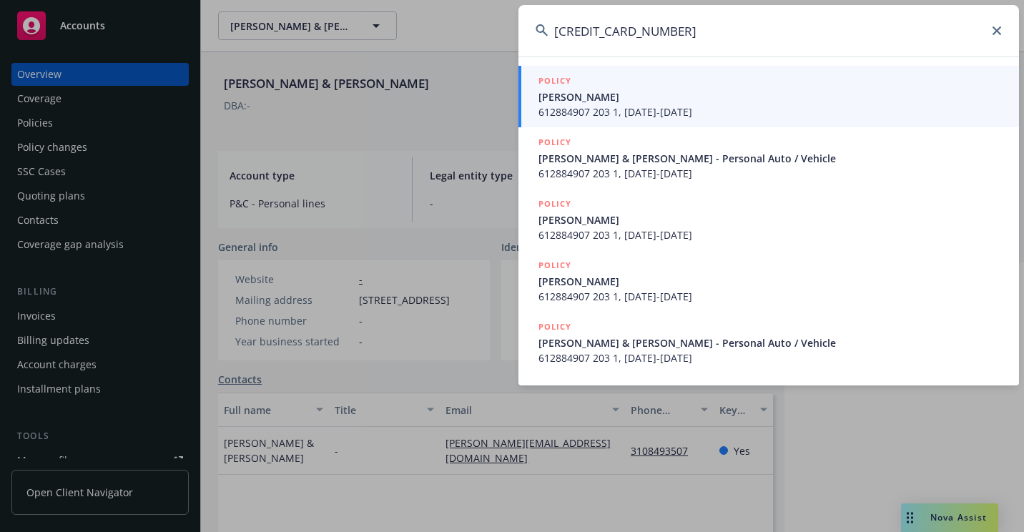
type input "[CREDIT_CARD_NUMBER]"
drag, startPoint x: 538, startPoint y: 107, endPoint x: 518, endPoint y: 128, distance: 29.3
click at [538, 107] on span "612884907 203 1, [DATE]-[DATE]" at bounding box center [769, 111] width 463 height 15
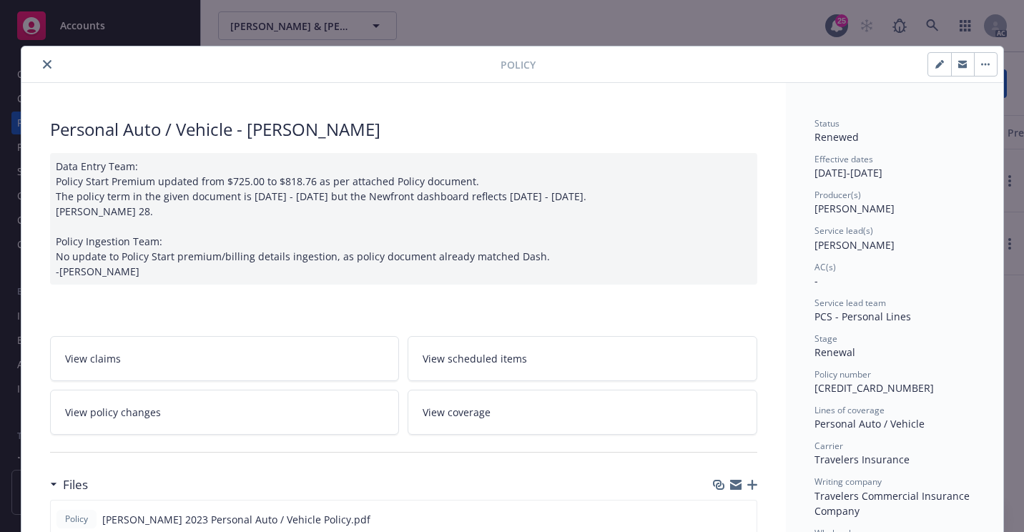
click at [43, 64] on icon "close" at bounding box center [47, 64] width 9 height 9
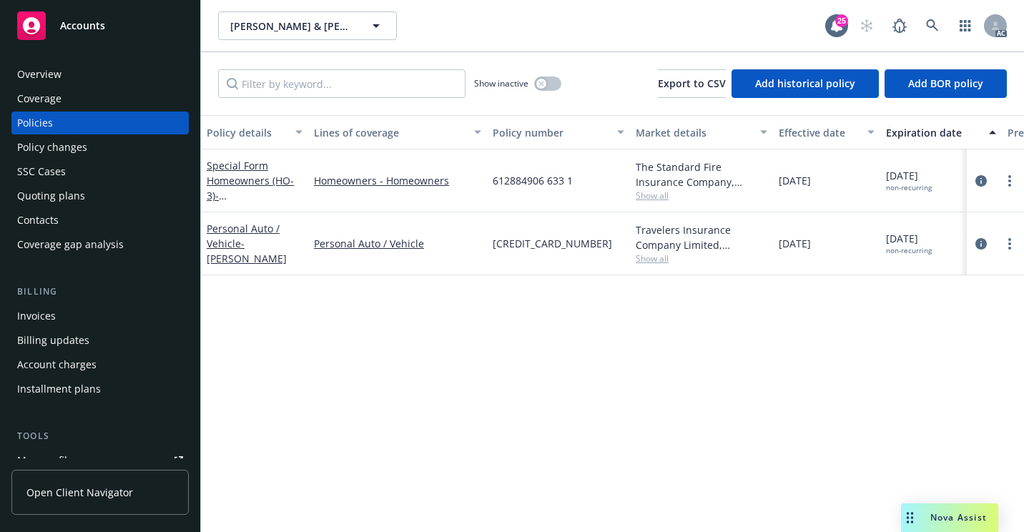
click at [109, 64] on div "Overview" at bounding box center [100, 74] width 166 height 23
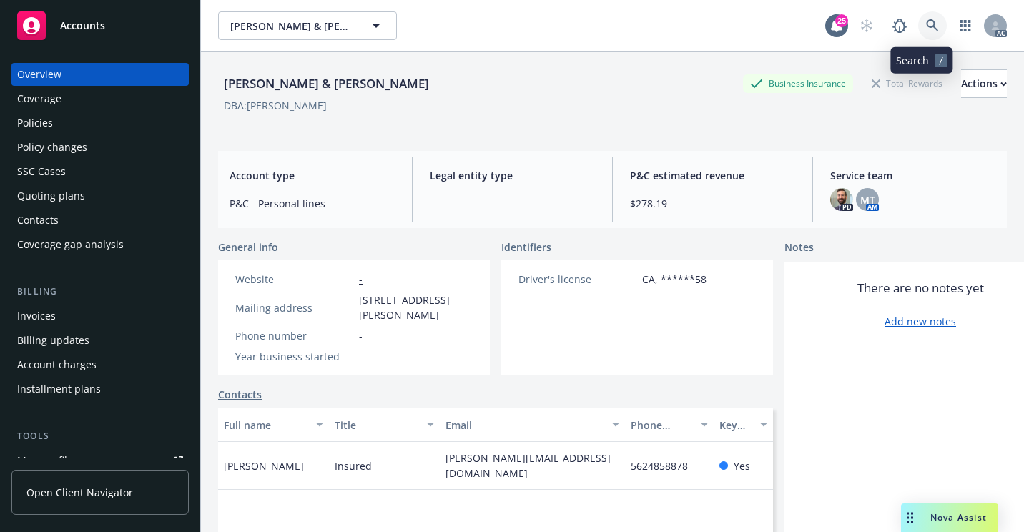
click at [930, 32] on link at bounding box center [932, 25] width 29 height 29
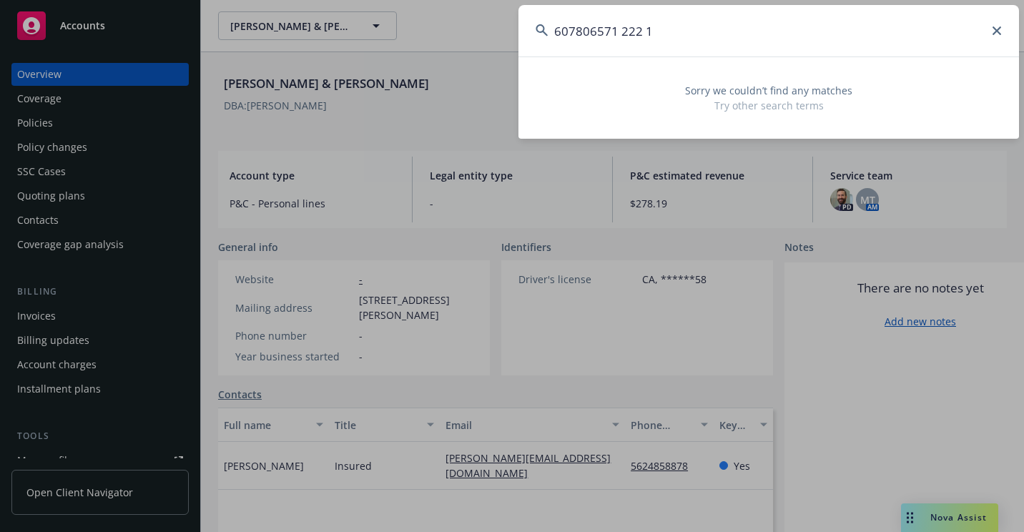
drag, startPoint x: 545, startPoint y: 47, endPoint x: 495, endPoint y: 61, distance: 52.5
click at [495, 61] on div "607806571 222 1 Sorry we couldn’t find any matches Try other search terms" at bounding box center [512, 266] width 1024 height 532
paste input "615203839 203"
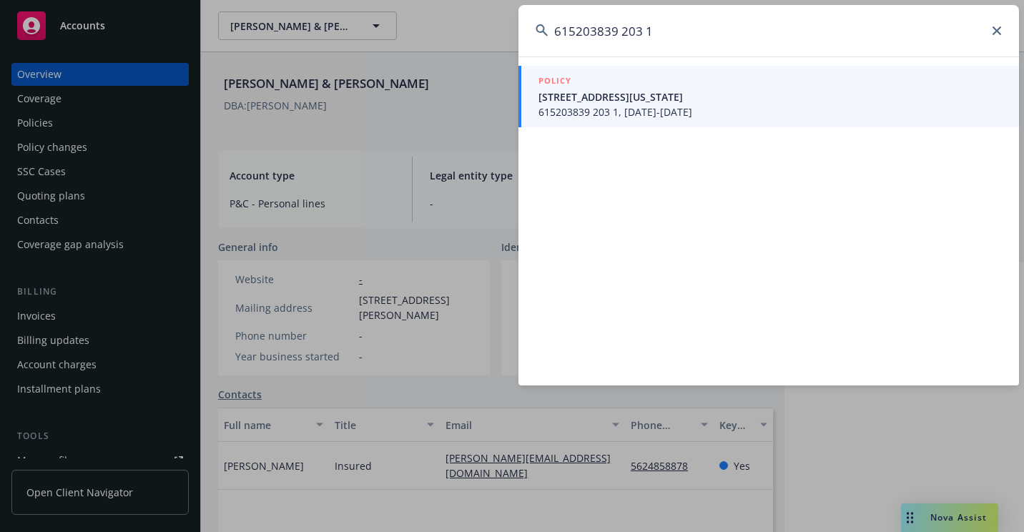
type input "615203839 203 1"
click at [552, 87] on h5 "POLICY" at bounding box center [554, 81] width 33 height 14
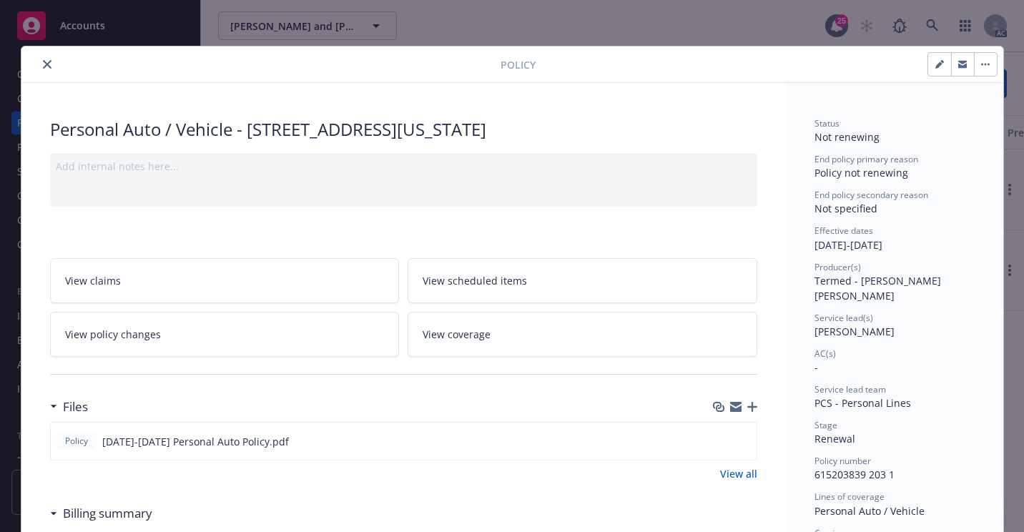
click at [41, 69] on button "close" at bounding box center [47, 64] width 17 height 17
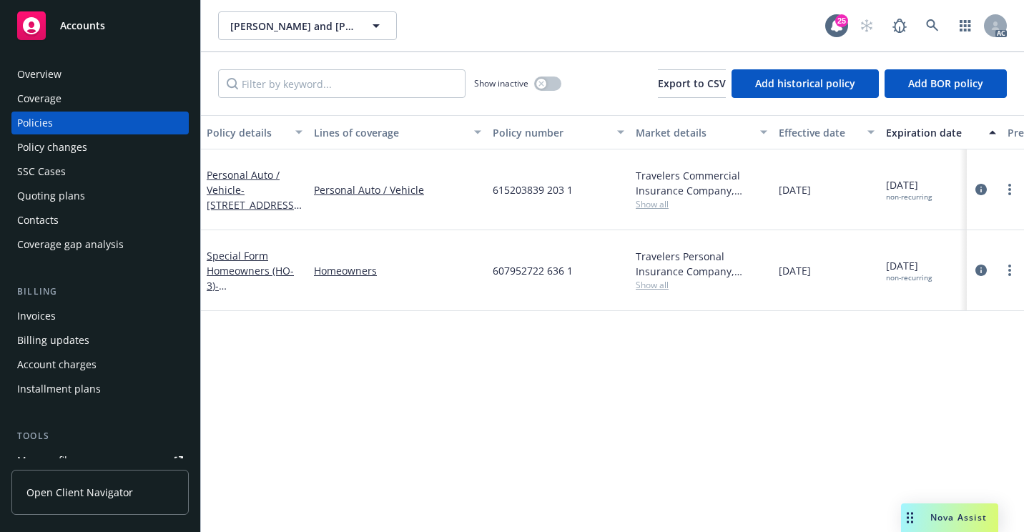
click at [148, 66] on div "Overview" at bounding box center [100, 74] width 166 height 23
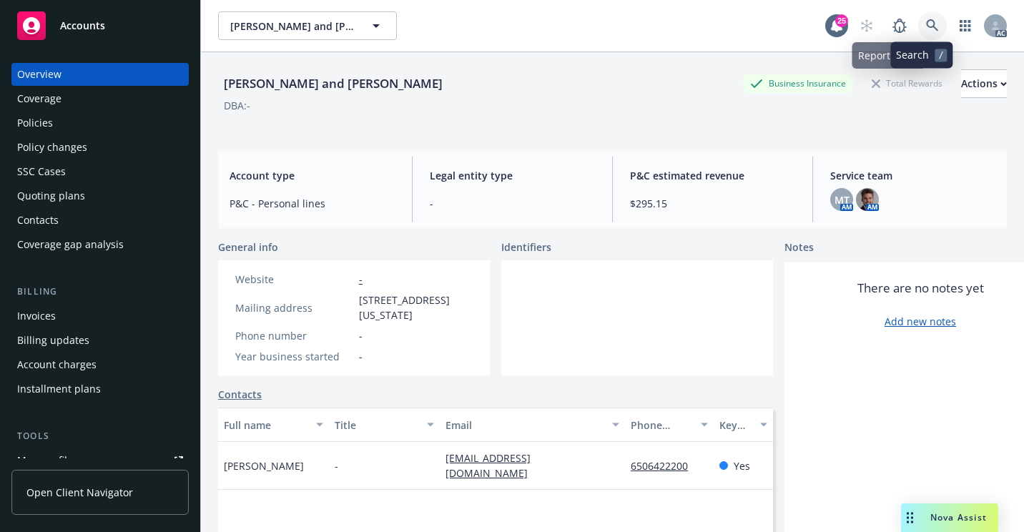
click at [918, 29] on link at bounding box center [932, 25] width 29 height 29
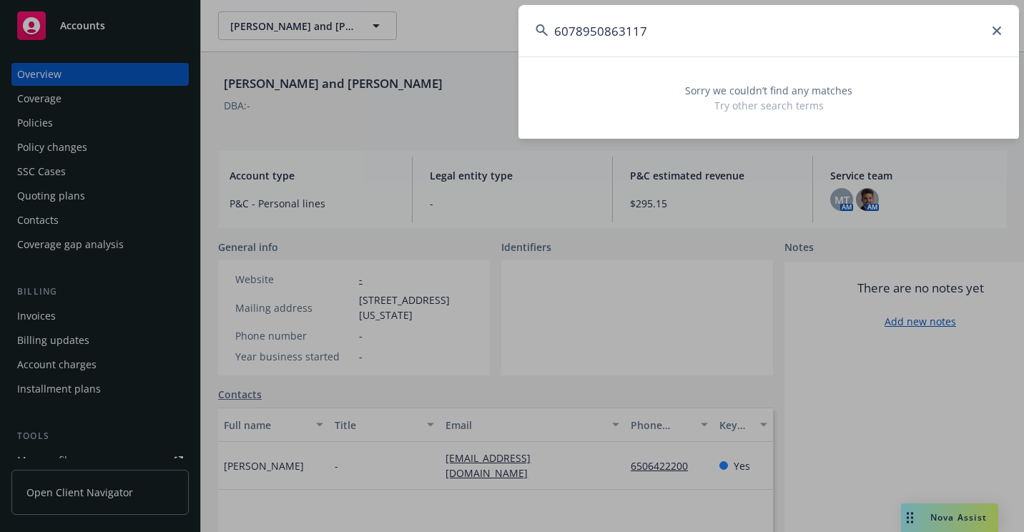
drag, startPoint x: 610, startPoint y: 59, endPoint x: 521, endPoint y: 68, distance: 89.1
click at [521, 68] on div "6078950863117 Sorry we couldn’t find any matches Try other search terms" at bounding box center [768, 72] width 500 height 134
paste input "VSEQ376038"
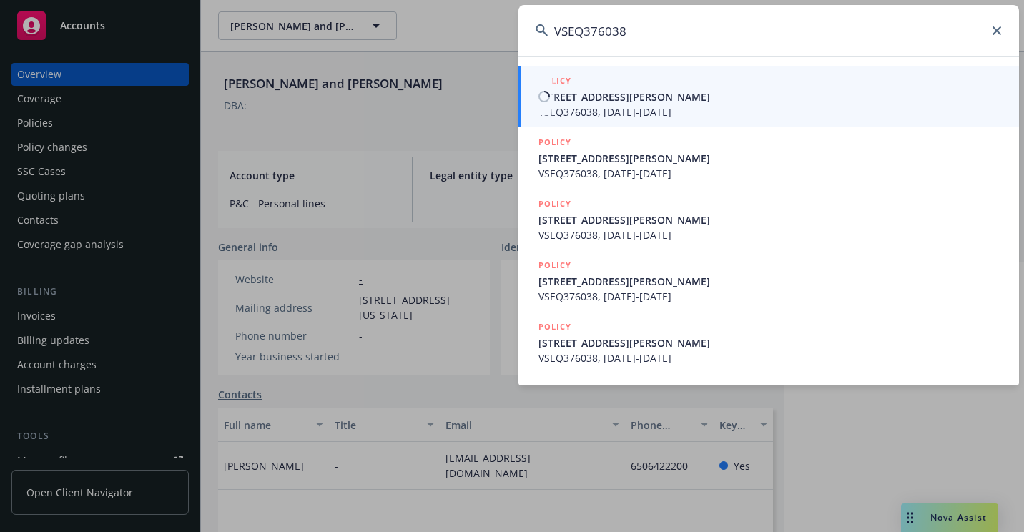
type input "VSEQ376038"
drag, startPoint x: 562, startPoint y: 111, endPoint x: 548, endPoint y: 117, distance: 15.7
click at [562, 111] on span "VSEQ376038, [DATE]-[DATE]" at bounding box center [769, 111] width 463 height 15
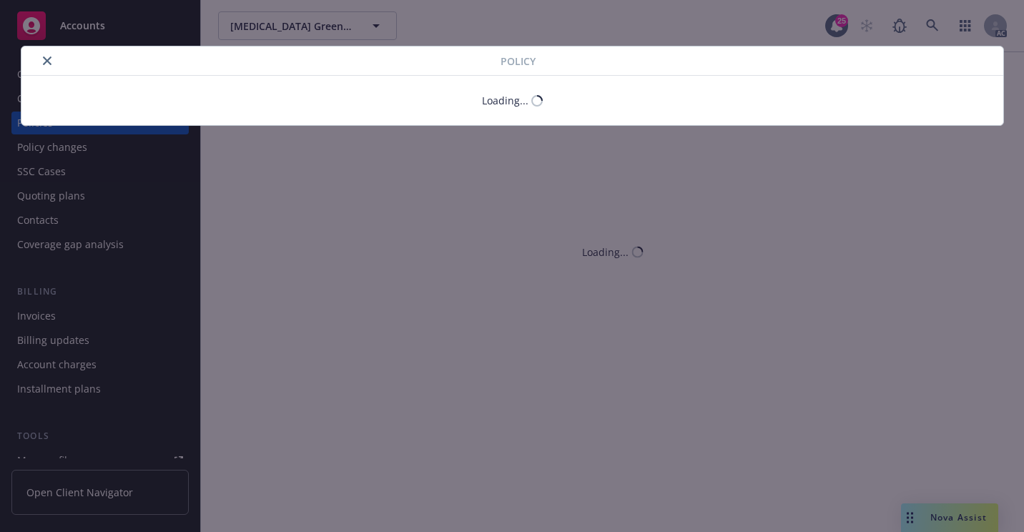
click at [50, 65] on div at bounding box center [263, 60] width 473 height 17
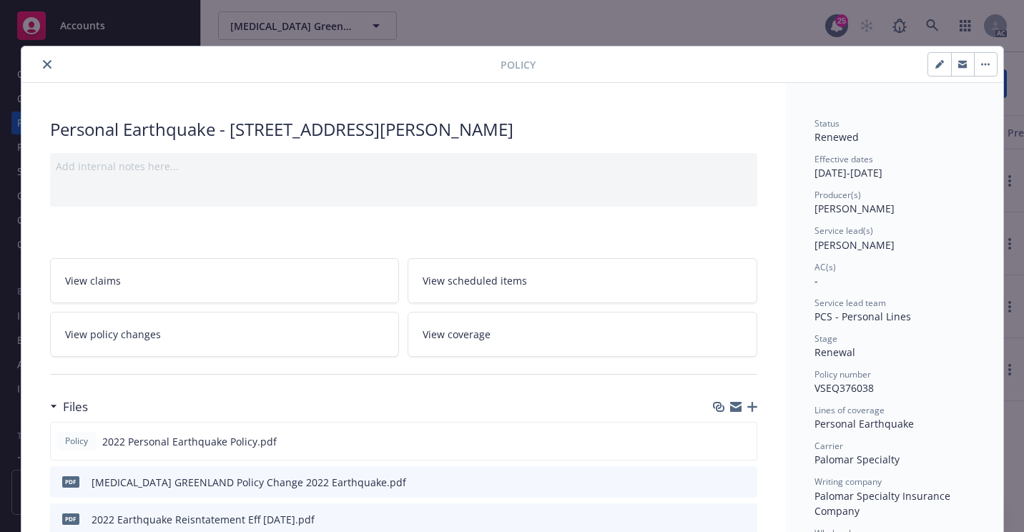
click at [43, 65] on icon "close" at bounding box center [47, 64] width 9 height 9
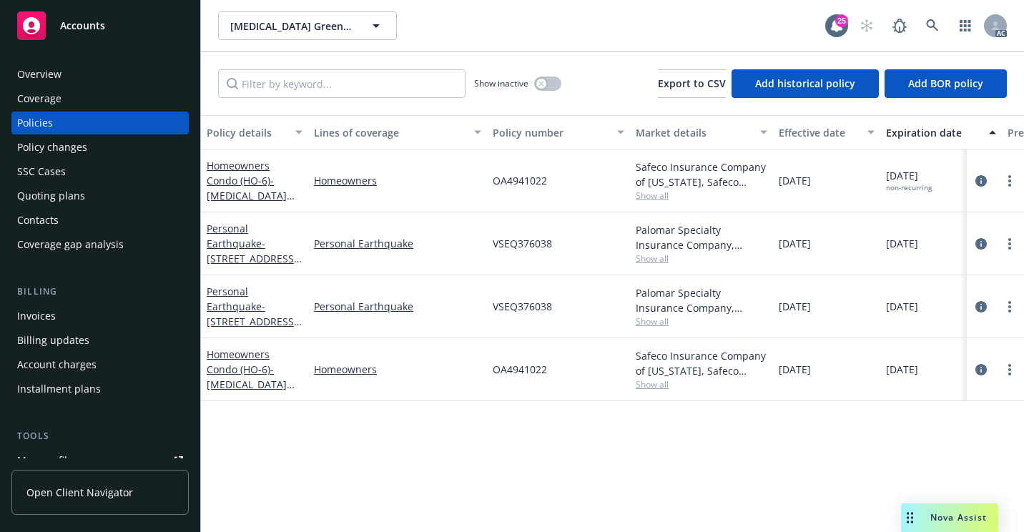
click at [93, 61] on div "Overview Coverage Policies Policy changes SSC Cases Quoting plans Contacts Cove…" at bounding box center [100, 289] width 200 height 486
click at [114, 81] on div "Overview" at bounding box center [100, 74] width 166 height 23
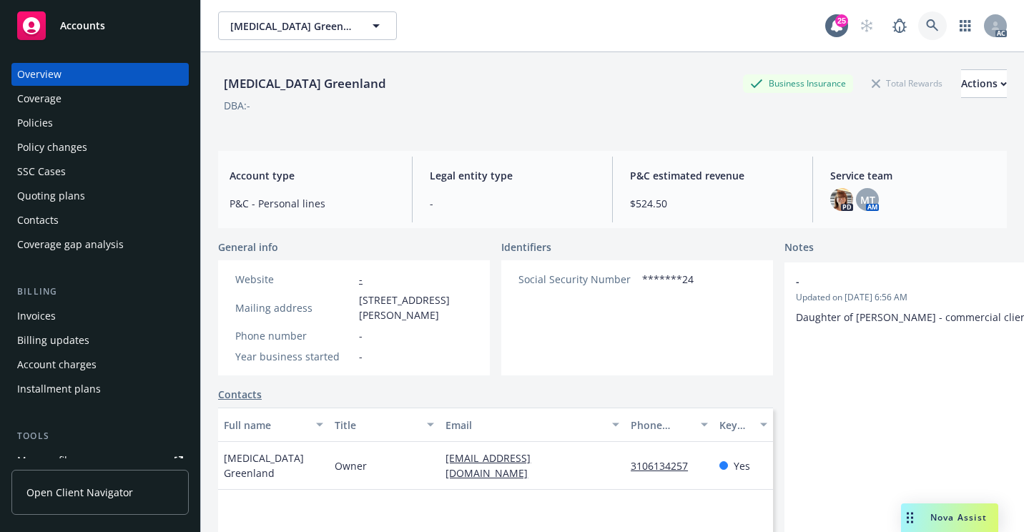
click at [918, 23] on link at bounding box center [932, 25] width 29 height 29
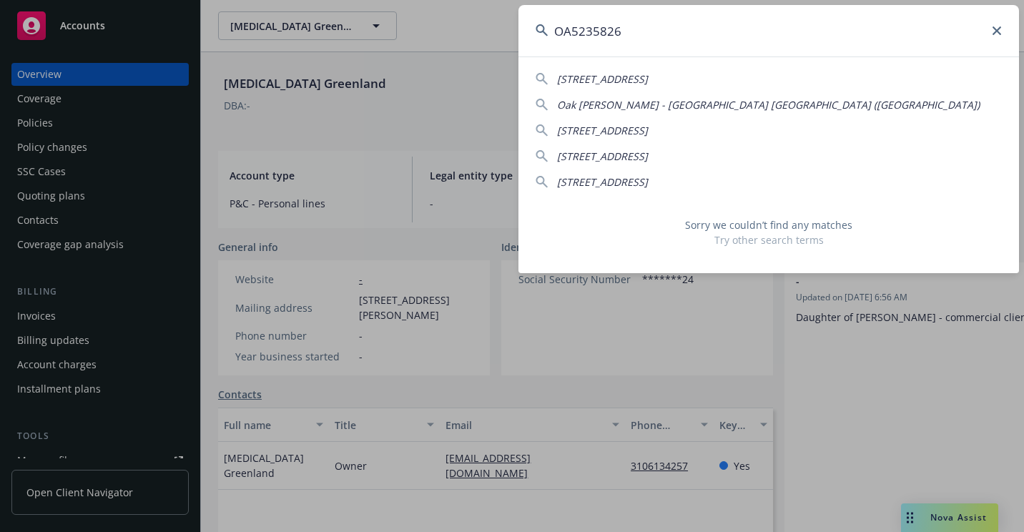
drag, startPoint x: 689, startPoint y: 39, endPoint x: 470, endPoint y: 59, distance: 219.7
click at [470, 59] on div "OA5235826 [STREET_ADDRESS]-2623 [GEOGRAPHIC_DATA][PERSON_NAME]) [STREET_ADDRESS…" at bounding box center [512, 266] width 1024 height 532
paste input "[CREDIT_CARD_NUMBER]"
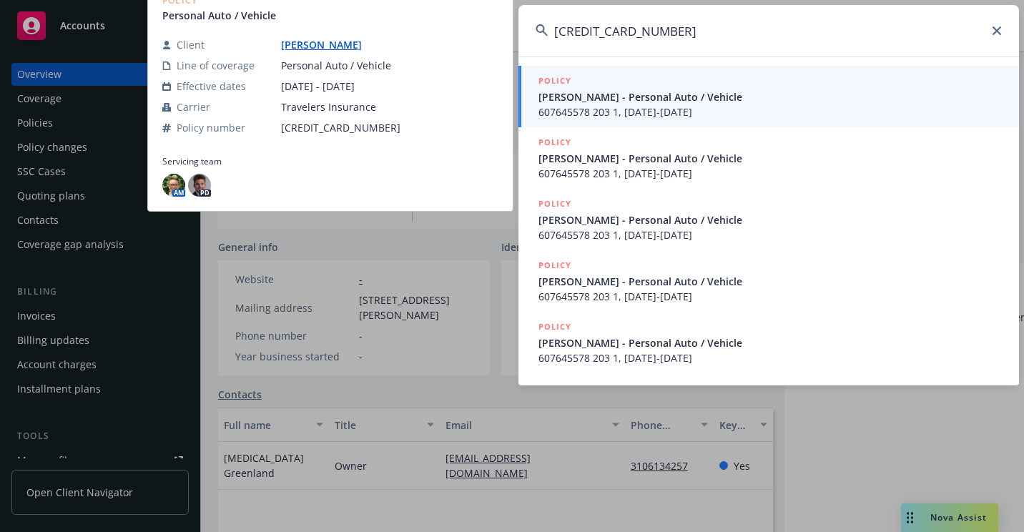
type input "[CREDIT_CARD_NUMBER]"
click at [588, 102] on span "[PERSON_NAME] - Personal Auto / Vehicle" at bounding box center [769, 96] width 463 height 15
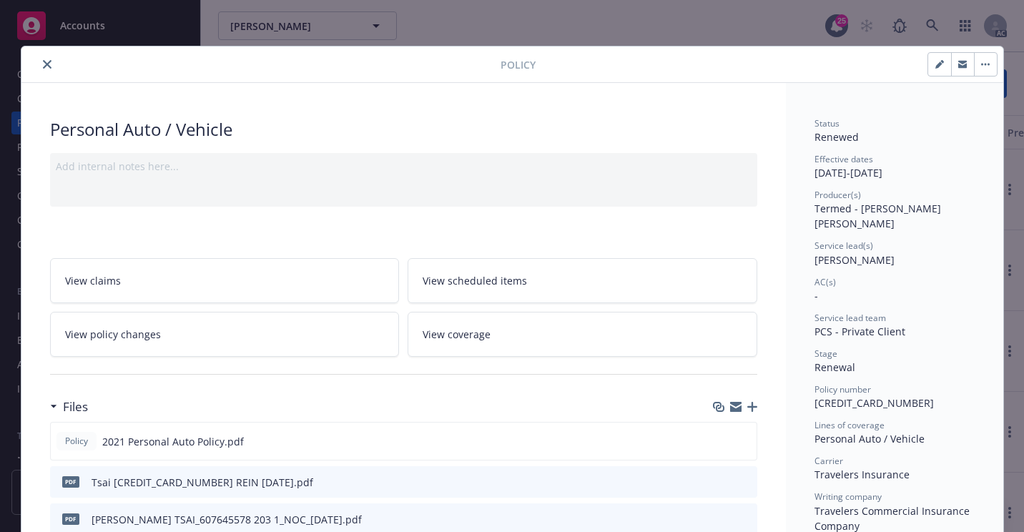
click at [45, 71] on button "close" at bounding box center [47, 64] width 17 height 17
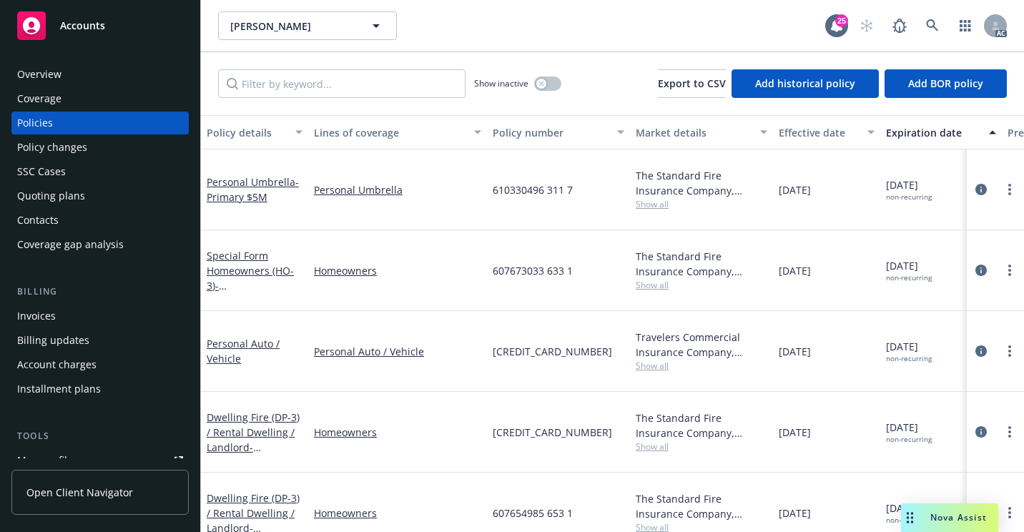
scroll to position [63, 0]
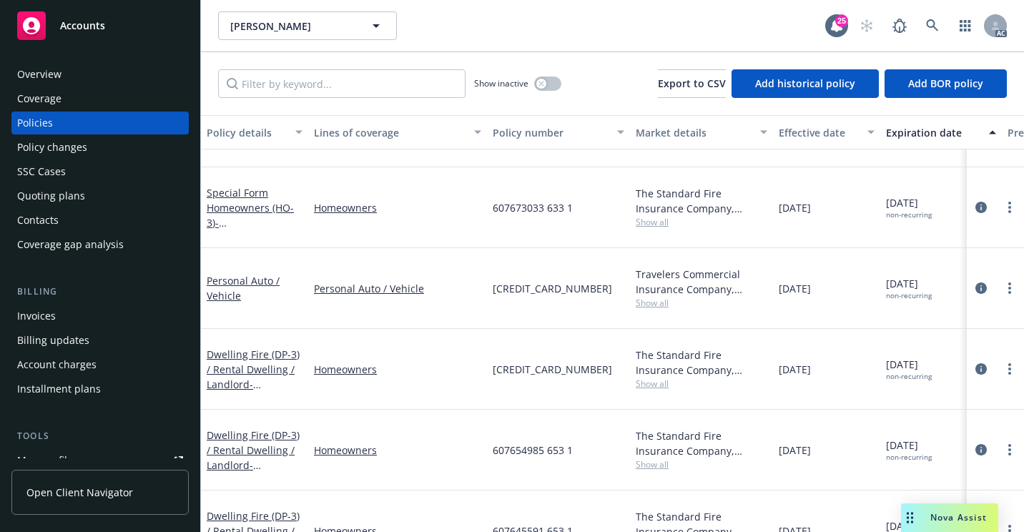
click at [464, 260] on div "Personal Auto / Vehicle" at bounding box center [397, 288] width 179 height 81
click at [72, 66] on div "Overview" at bounding box center [100, 74] width 166 height 23
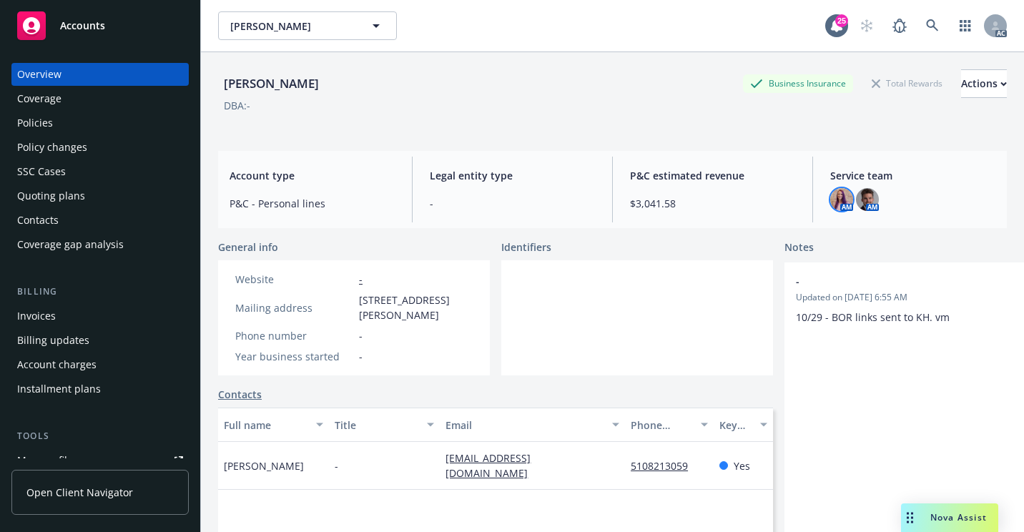
click at [834, 204] on img at bounding box center [841, 199] width 23 height 23
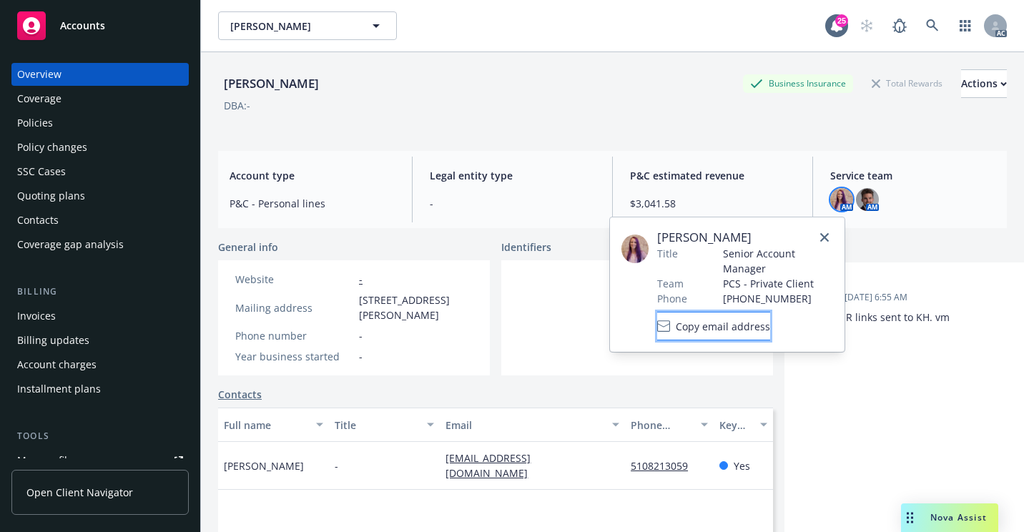
click at [753, 328] on span "Copy email address" at bounding box center [723, 326] width 94 height 15
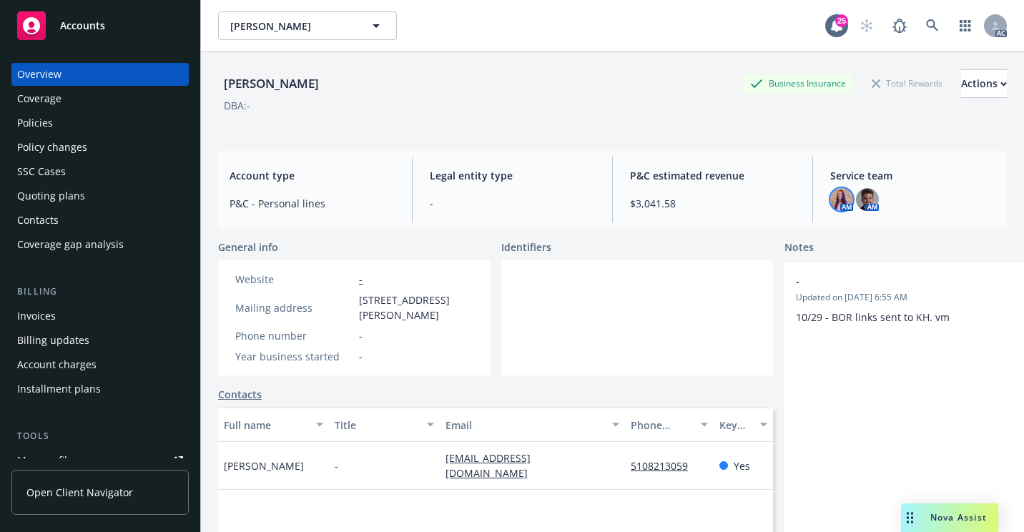
drag, startPoint x: 41, startPoint y: 116, endPoint x: 126, endPoint y: 177, distance: 104.4
click at [41, 116] on div "Policies" at bounding box center [35, 123] width 36 height 23
